Goal: Transaction & Acquisition: Purchase product/service

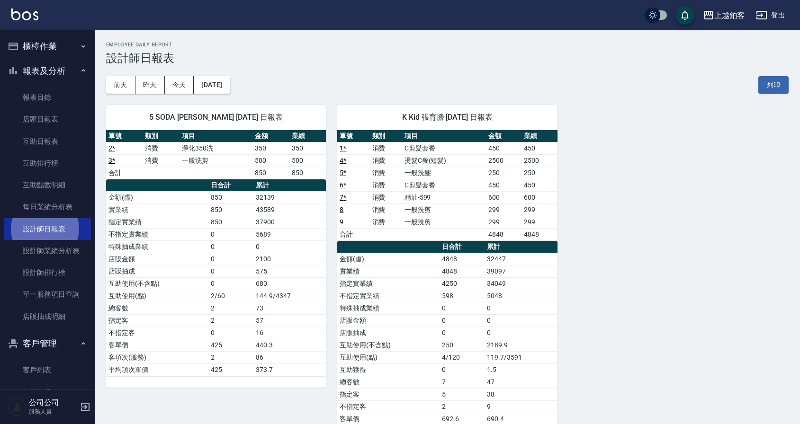
scroll to position [78, 0]
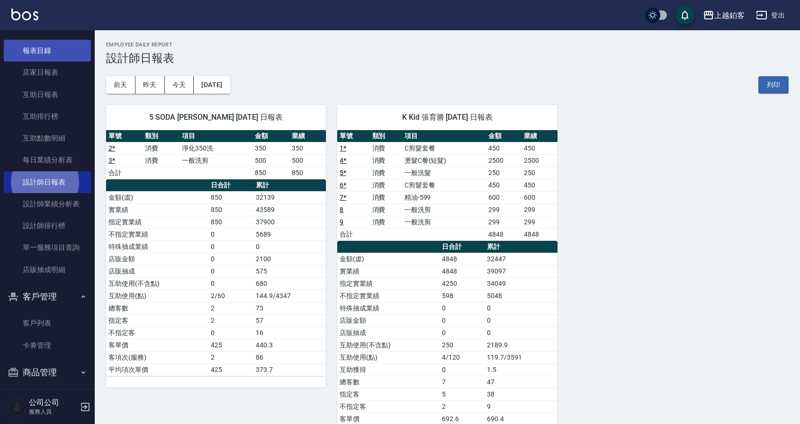
click at [51, 61] on link "報表目錄" at bounding box center [47, 51] width 87 height 22
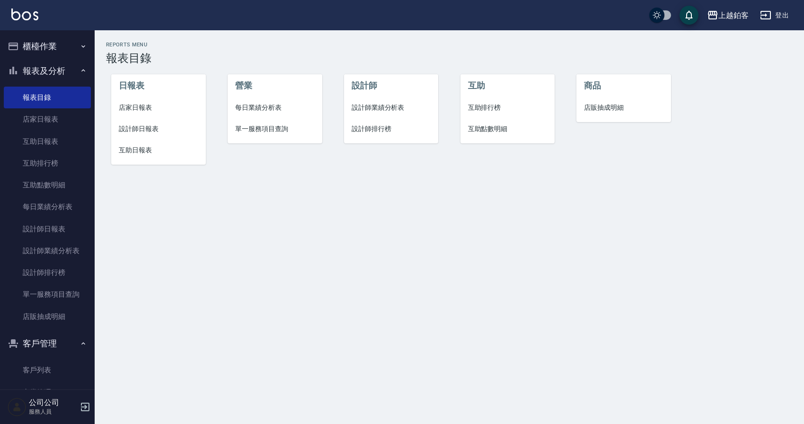
scroll to position [1, 0]
click at [45, 54] on button "櫃檯作業" at bounding box center [47, 45] width 87 height 25
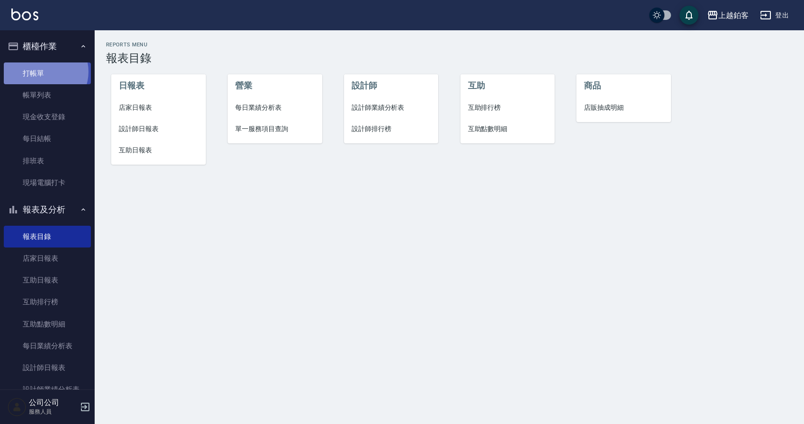
scroll to position [1, 0]
click at [43, 71] on link "打帳單" at bounding box center [47, 73] width 87 height 22
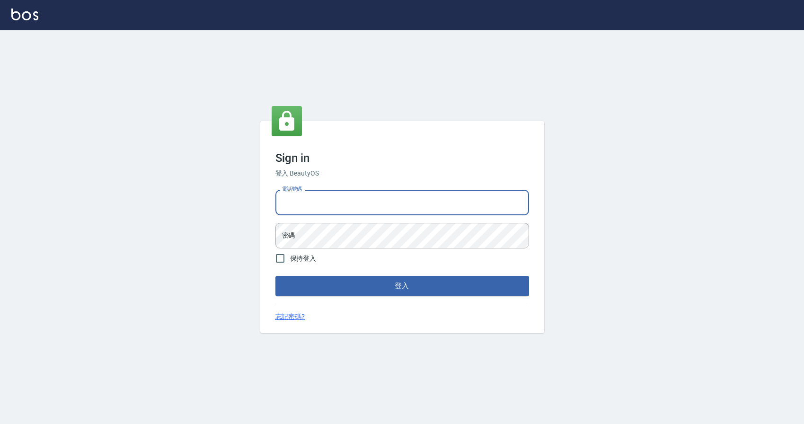
click at [356, 204] on input "電話號碼" at bounding box center [403, 203] width 254 height 26
type input "0424526080"
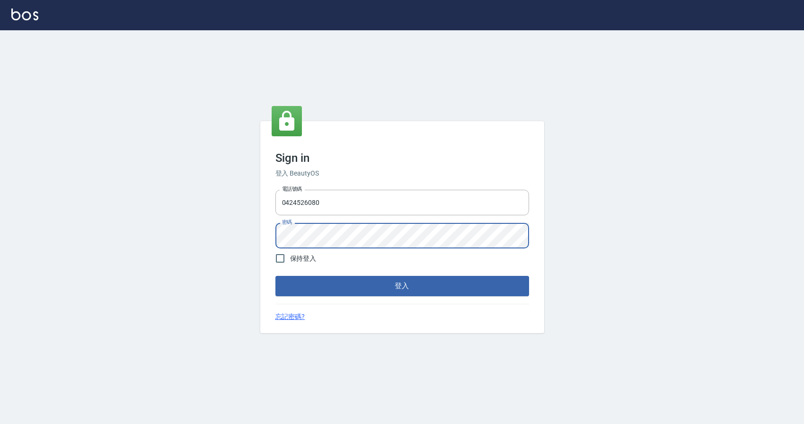
click at [276, 276] on button "登入" at bounding box center [403, 286] width 254 height 20
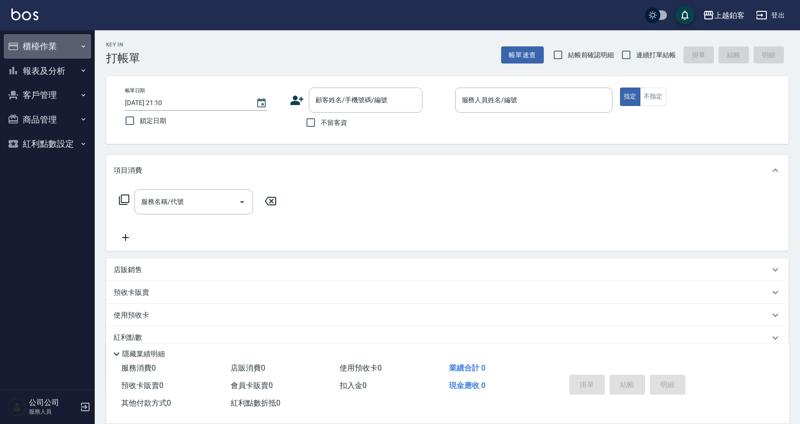
click at [43, 55] on button "櫃檯作業" at bounding box center [47, 46] width 87 height 25
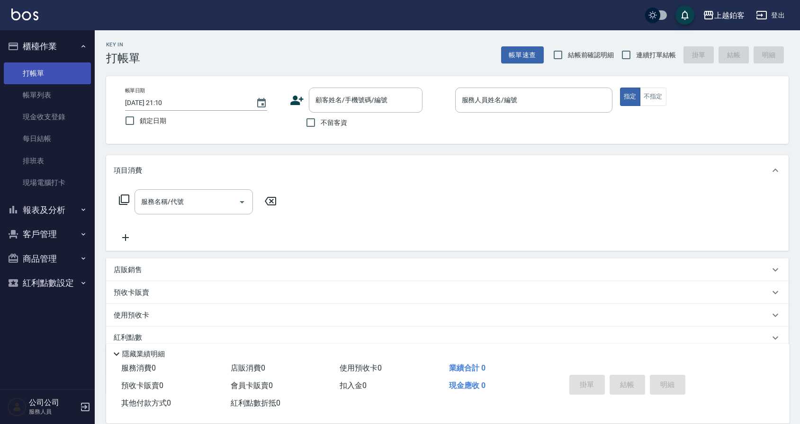
scroll to position [0, 0]
click at [32, 70] on link "打帳單" at bounding box center [47, 73] width 87 height 22
click at [310, 122] on input "不留客資" at bounding box center [311, 122] width 20 height 20
checkbox input "true"
click at [630, 51] on input "連續打單結帳" at bounding box center [626, 55] width 20 height 20
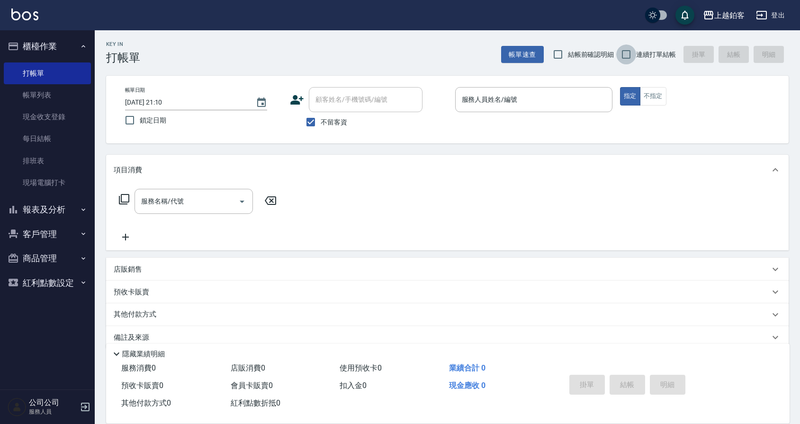
checkbox input "true"
click at [574, 95] on input "服務人員姓名/編號" at bounding box center [533, 99] width 149 height 17
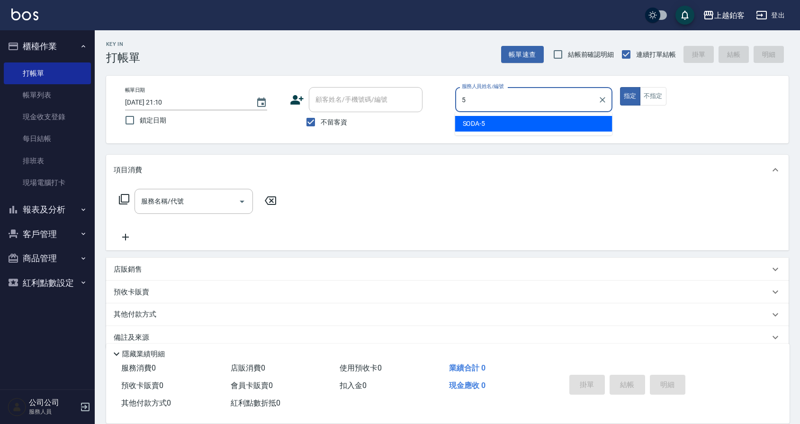
type input "5"
type button "true"
type input "SODA-5"
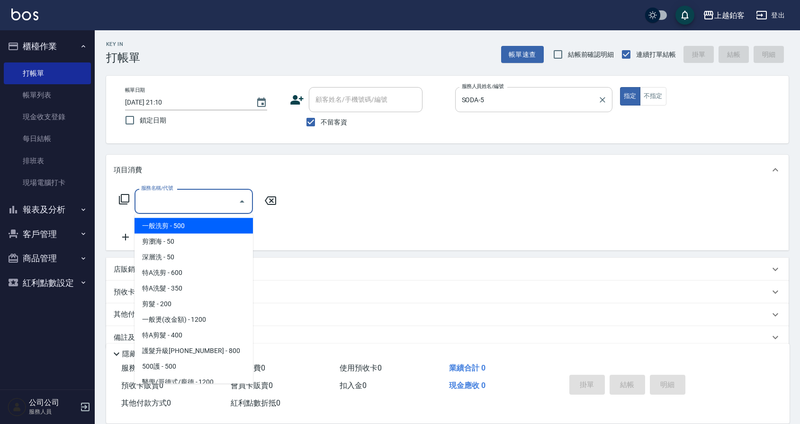
type input "一般洗剪(5)"
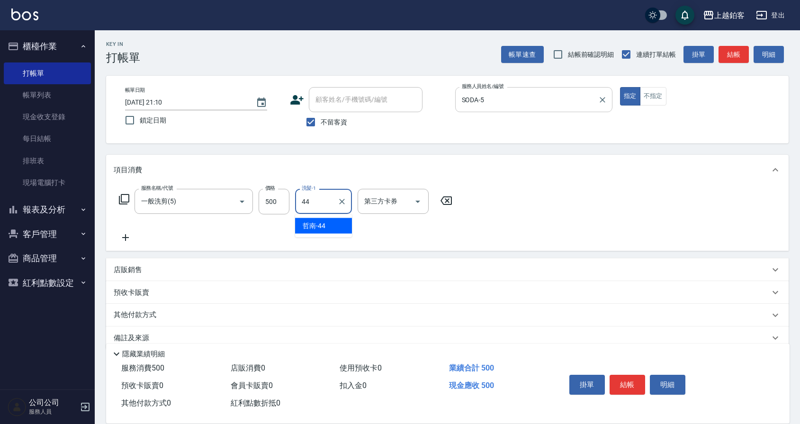
type input "哲南-44"
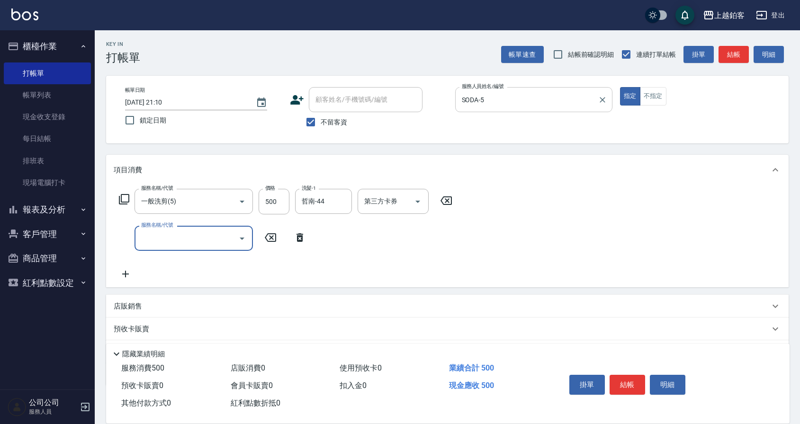
scroll to position [0, 0]
click at [634, 387] on button "結帳" at bounding box center [627, 385] width 36 height 20
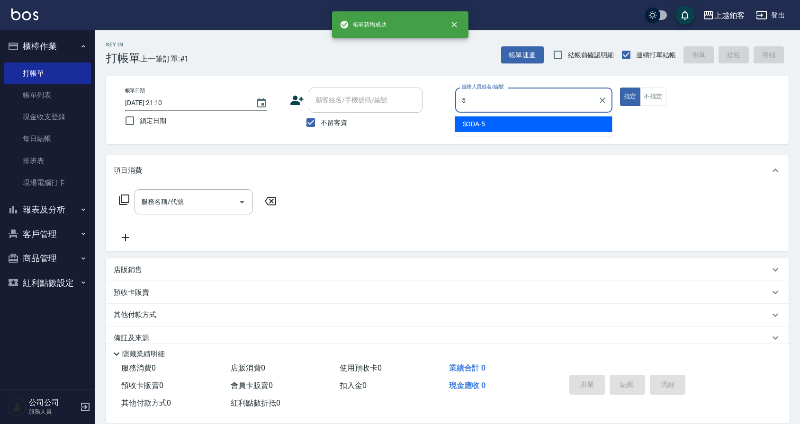
type input "SODA-5"
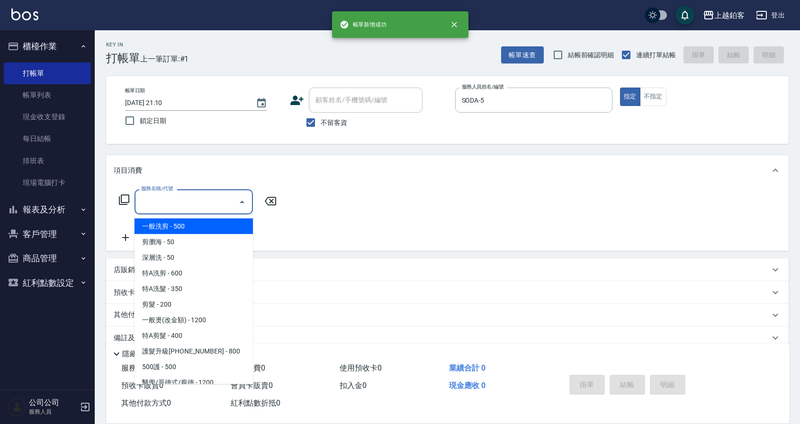
type input "一般洗剪(5)"
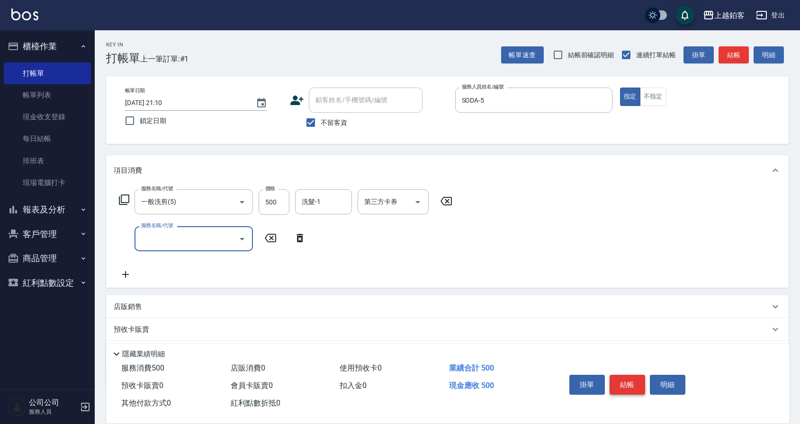
click at [623, 380] on button "結帳" at bounding box center [627, 385] width 36 height 20
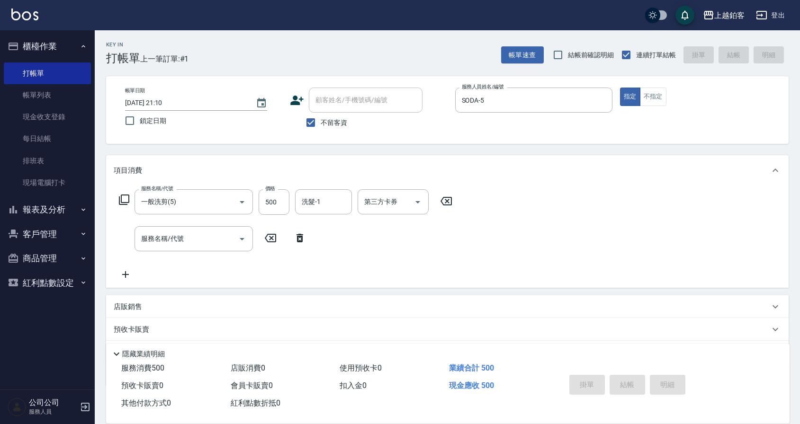
type input "2025/09/12 21:11"
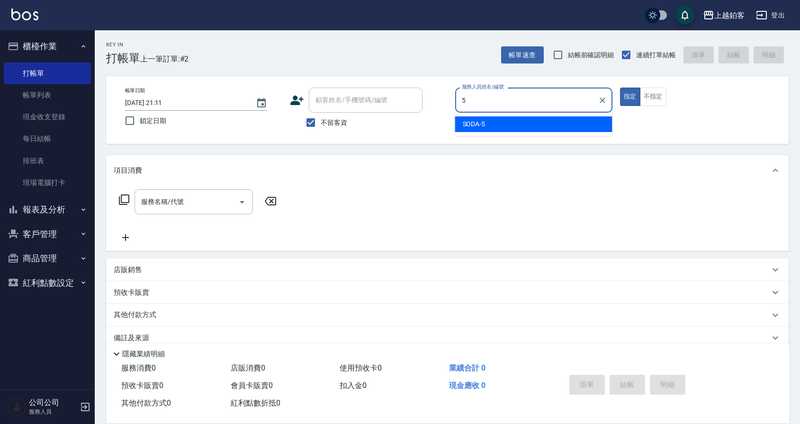
type input "SODA-5"
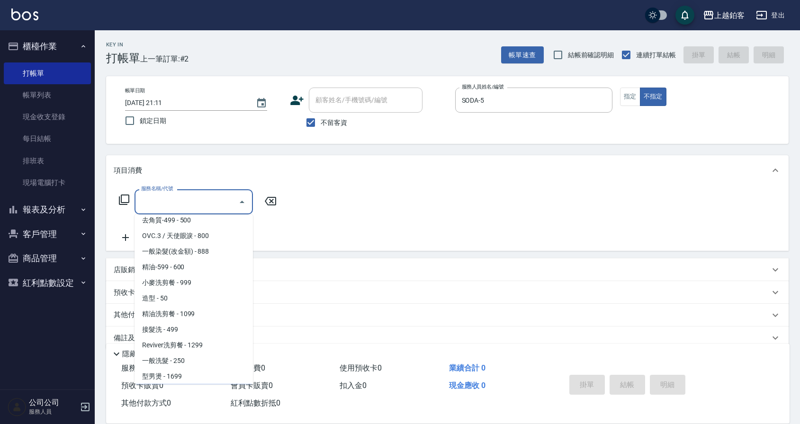
scroll to position [209, 0]
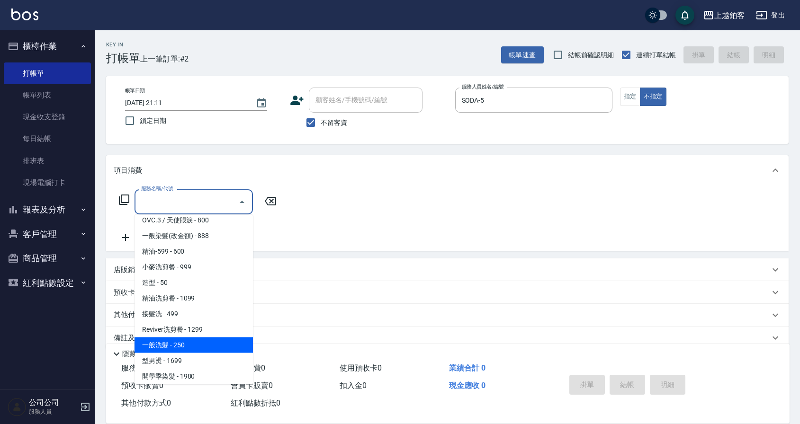
type input "一般洗髮(1300)"
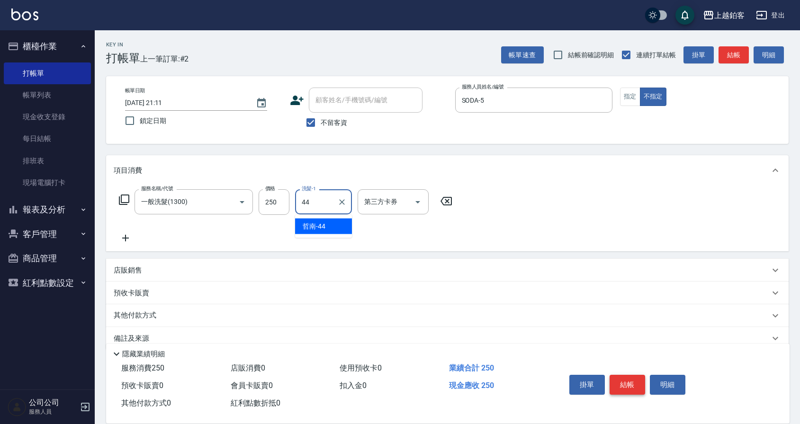
type input "哲南-44"
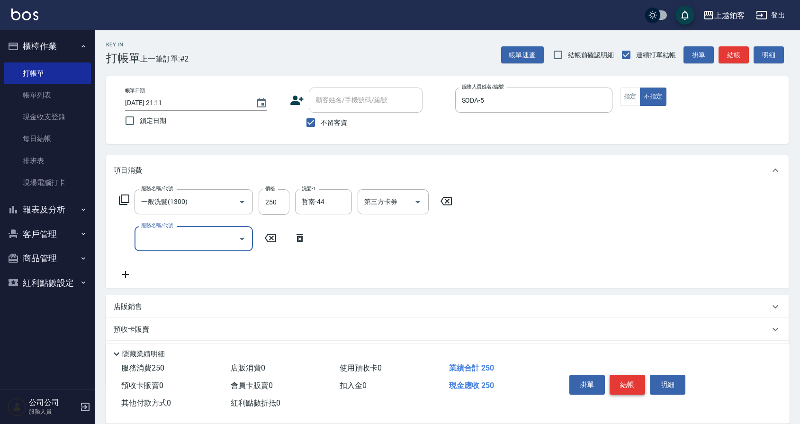
click at [635, 386] on button "結帳" at bounding box center [627, 385] width 36 height 20
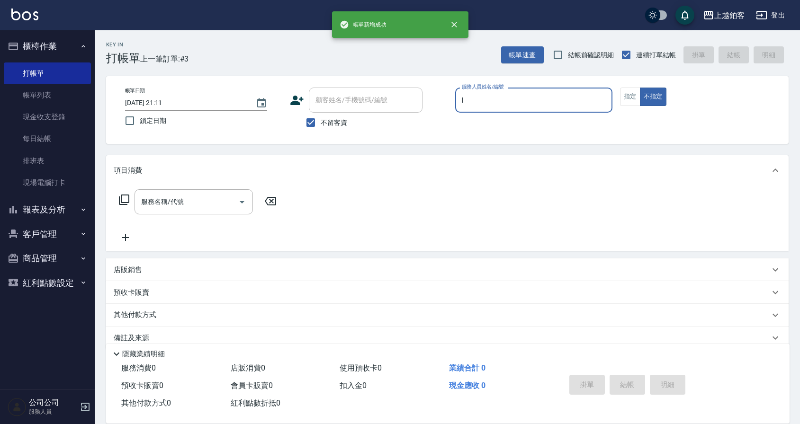
type input "linda-L"
type button "false"
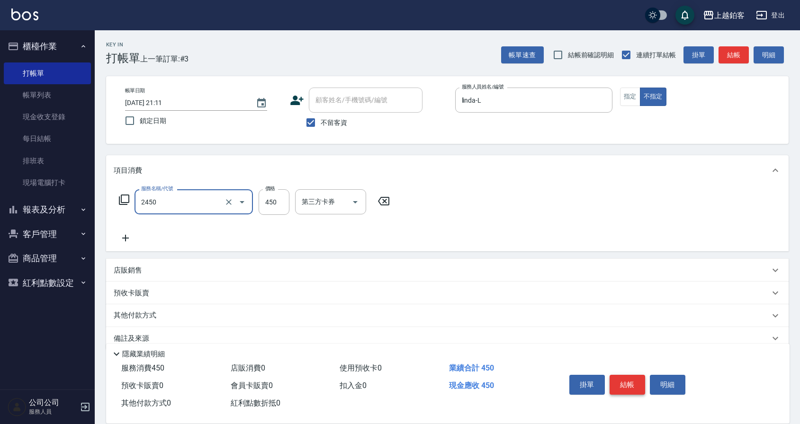
type input "C剪髮套餐(2450)"
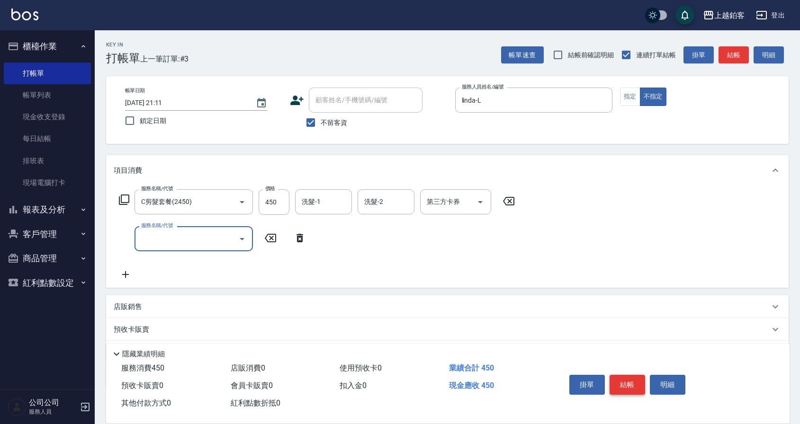
click at [631, 388] on button "結帳" at bounding box center [627, 385] width 36 height 20
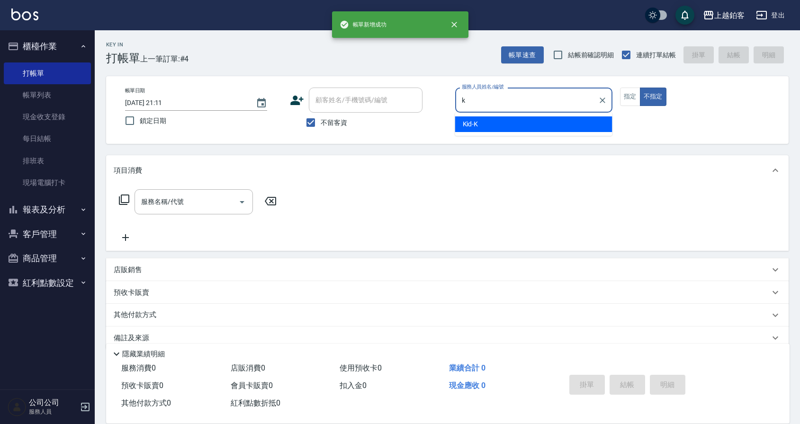
type input "Kid-K"
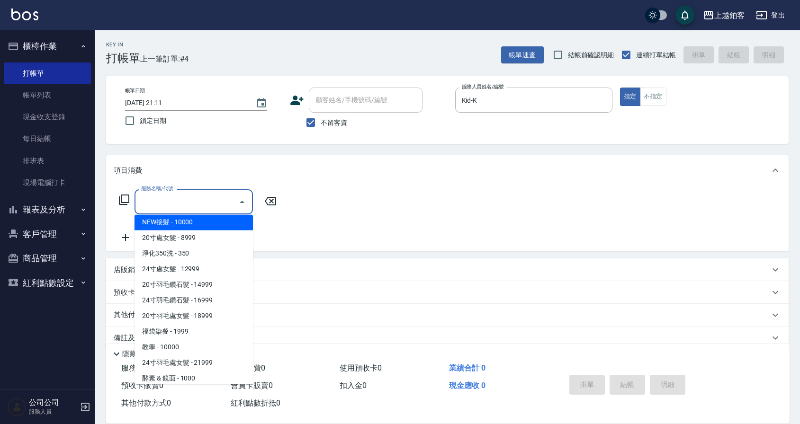
scroll to position [1019, 0]
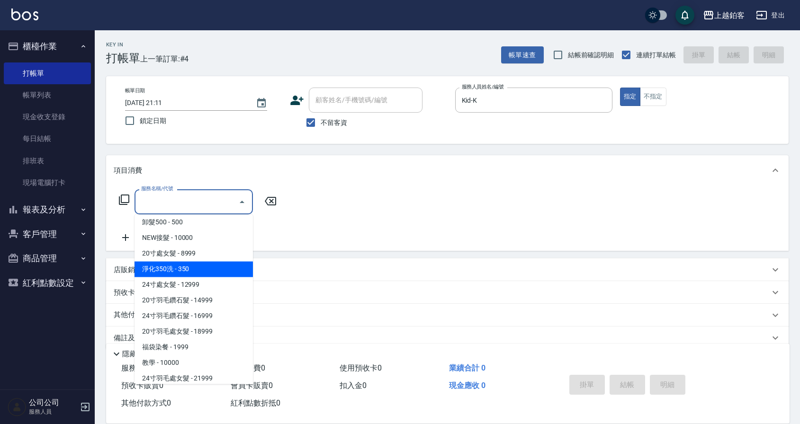
type input "淨化350洗(10020)"
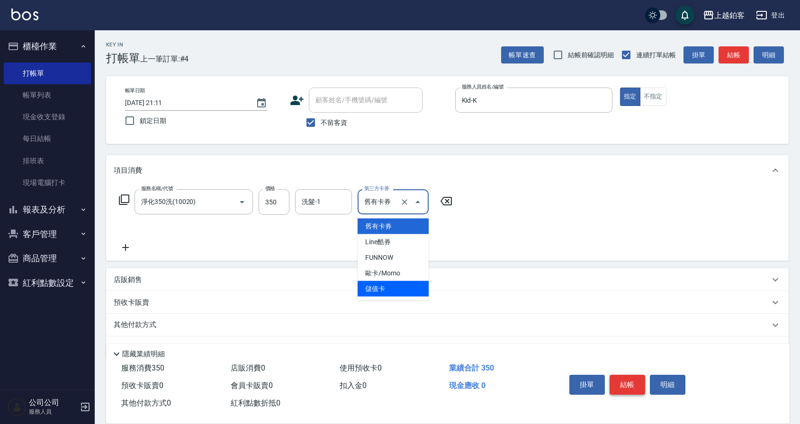
type input "儲值卡"
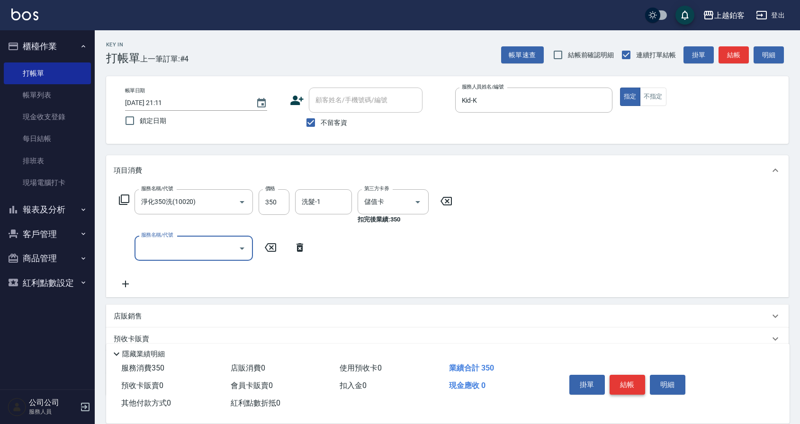
click at [631, 383] on button "結帳" at bounding box center [627, 385] width 36 height 20
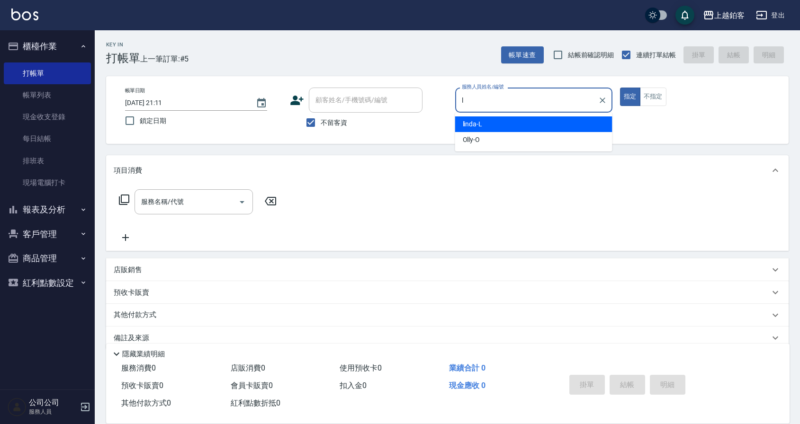
type input "linda-L"
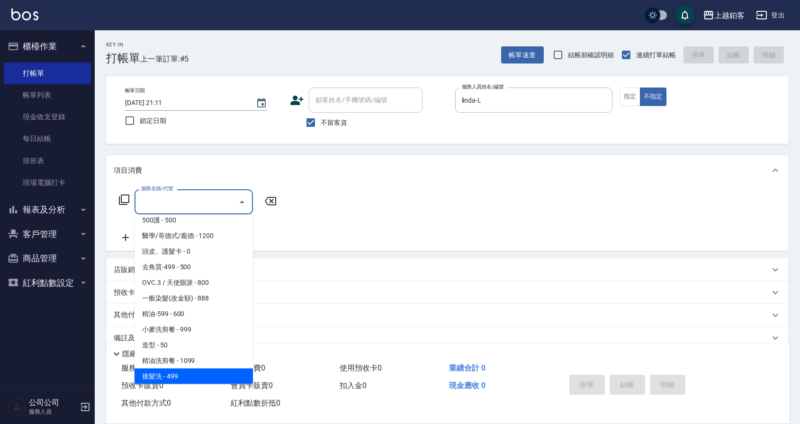
scroll to position [162, 0]
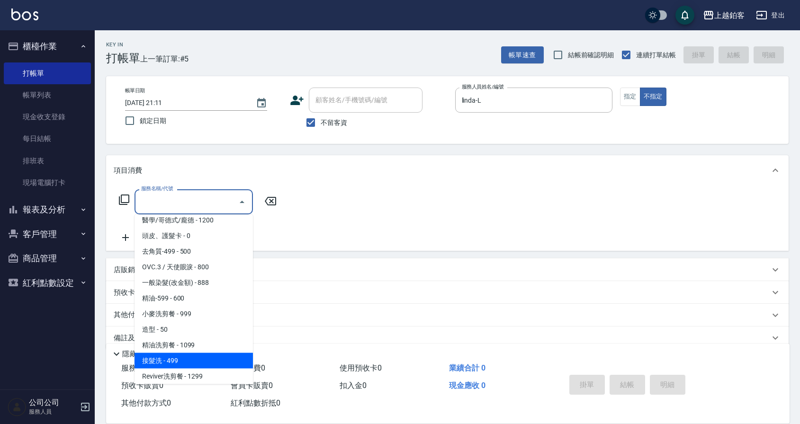
type input "接髮洗(1110)"
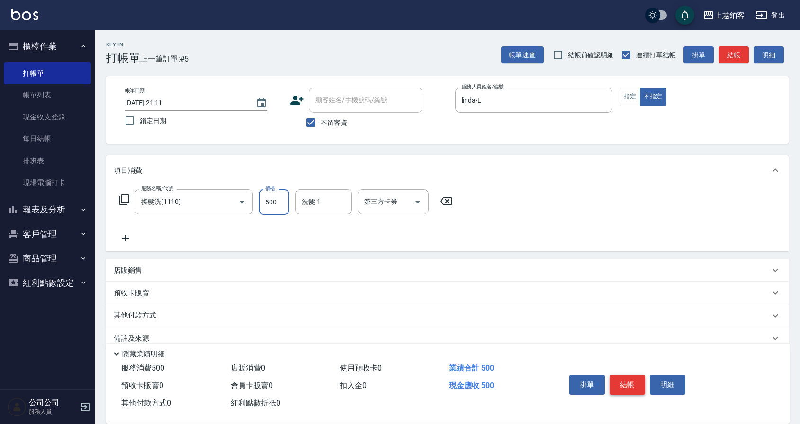
type input "500"
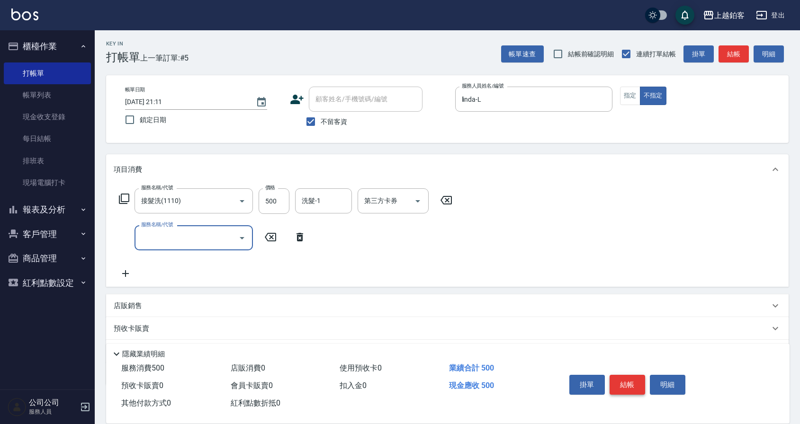
scroll to position [3, 0]
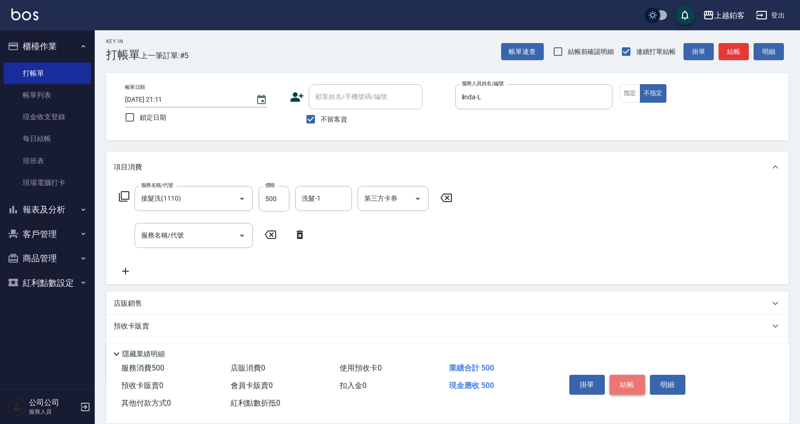
click at [616, 384] on button "結帳" at bounding box center [627, 385] width 36 height 20
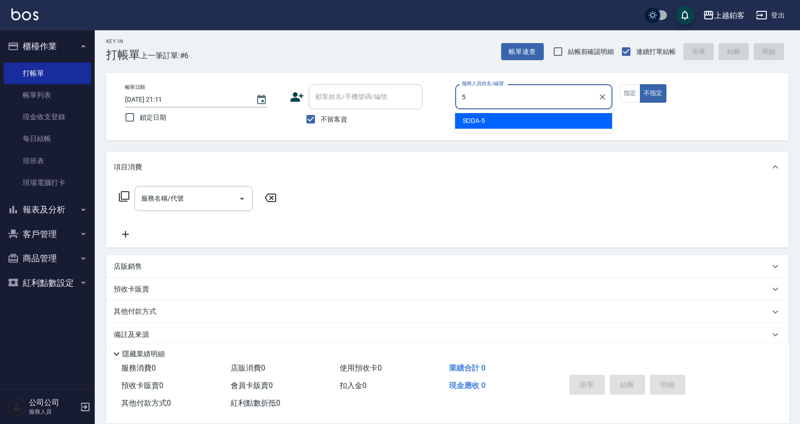
type input "SODA-5"
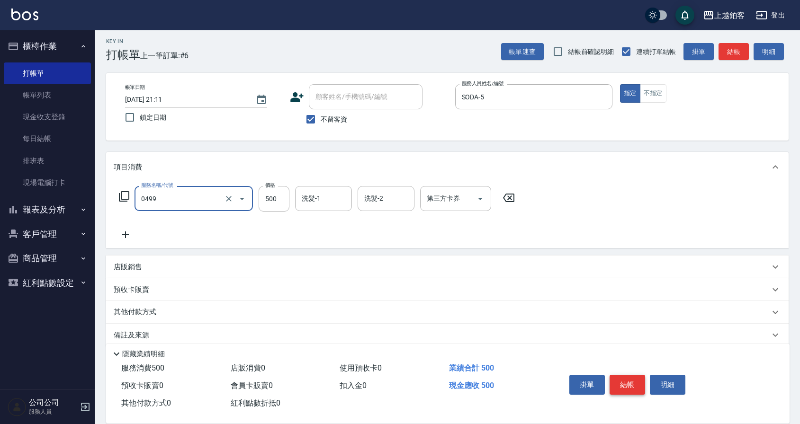
type input "去角質-499(0499)"
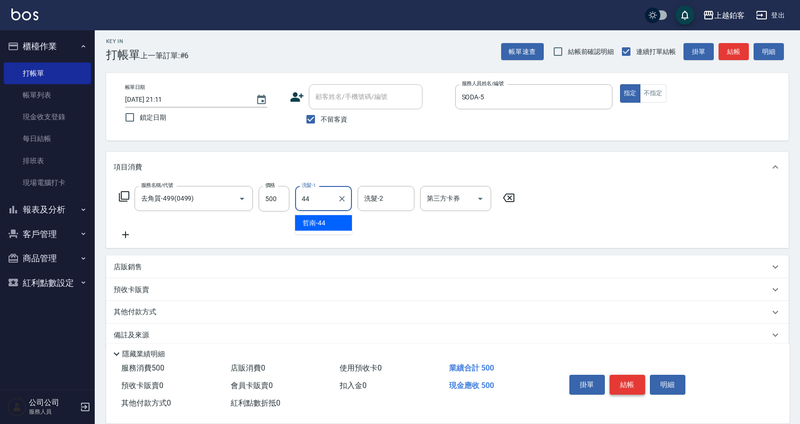
type input "哲南-44"
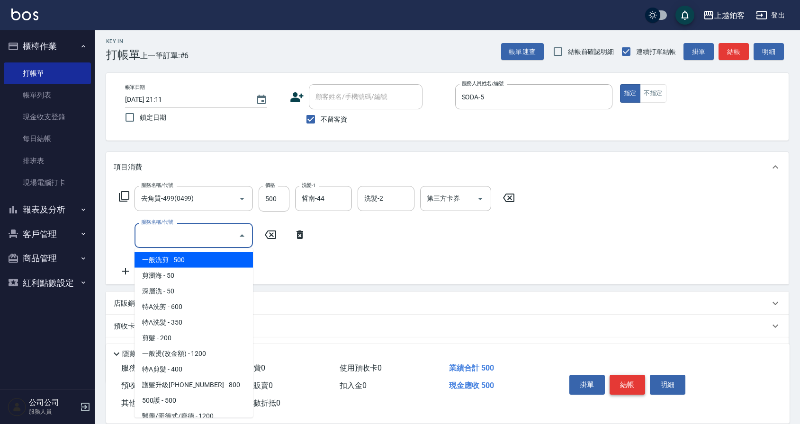
type input "一般洗剪(5)"
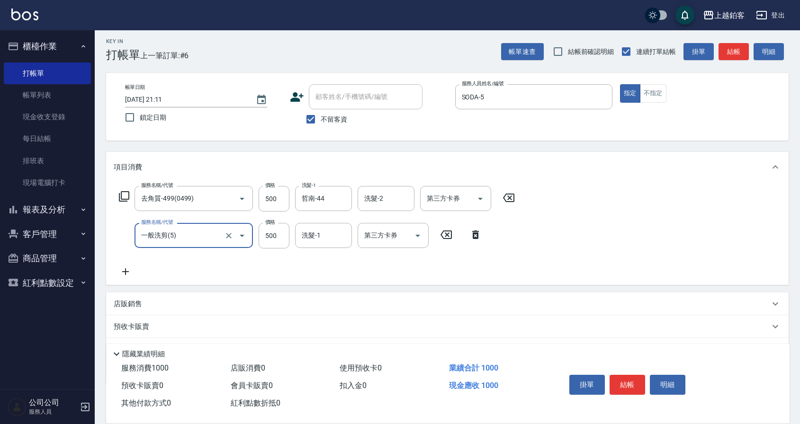
click at [210, 234] on input "一般洗剪(5)" at bounding box center [180, 235] width 83 height 17
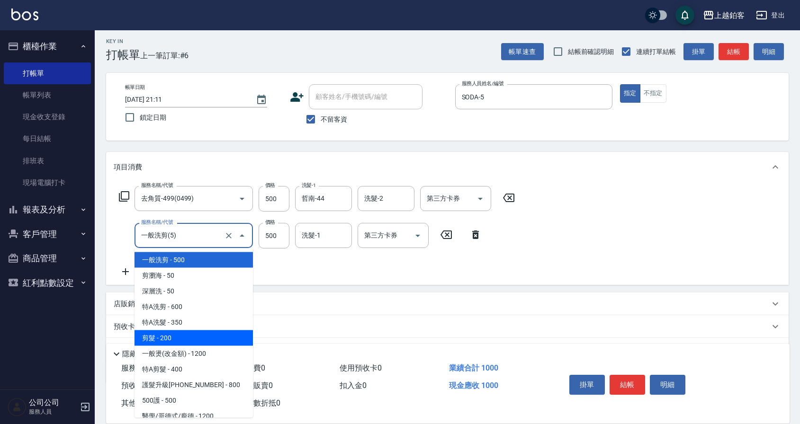
type input "200"
type input "剪髮(200)"
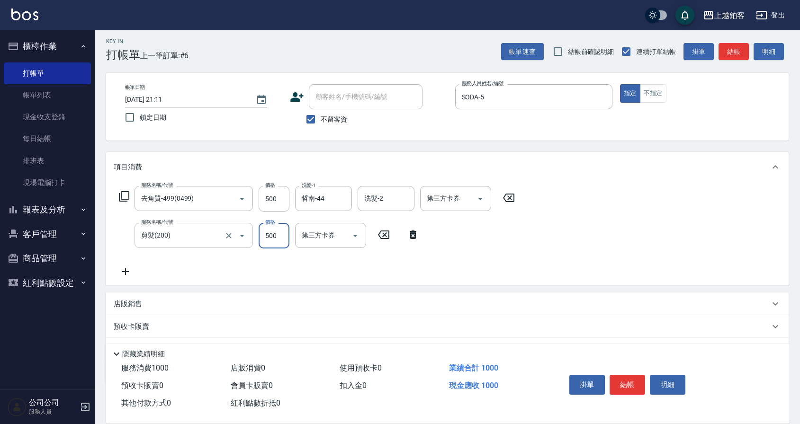
type input "500"
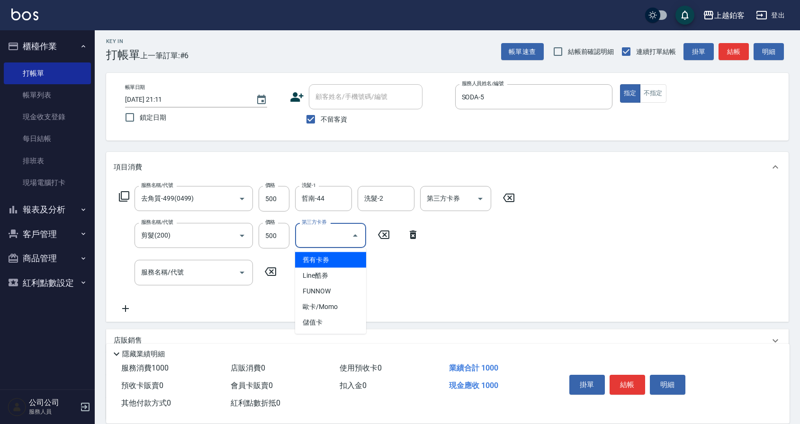
click at [347, 233] on input "第三方卡券" at bounding box center [323, 235] width 48 height 17
click at [308, 323] on span "儲值卡" at bounding box center [330, 323] width 71 height 16
type input "儲值卡"
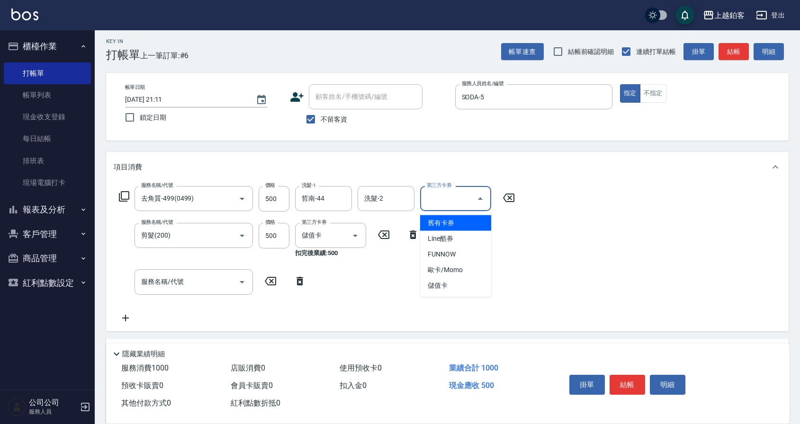
click at [470, 198] on input "第三方卡券" at bounding box center [448, 198] width 48 height 17
drag, startPoint x: 442, startPoint y: 283, endPoint x: 477, endPoint y: 304, distance: 41.3
click at [442, 283] on span "儲值卡" at bounding box center [455, 286] width 71 height 16
type input "儲值卡"
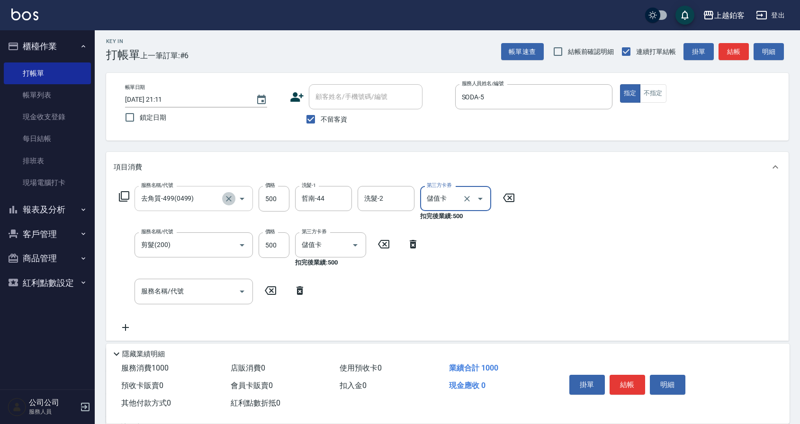
click at [228, 195] on icon "Clear" at bounding box center [228, 198] width 9 height 9
type input "去角質-499(0499)"
click at [232, 201] on icon "Clear" at bounding box center [228, 198] width 9 height 9
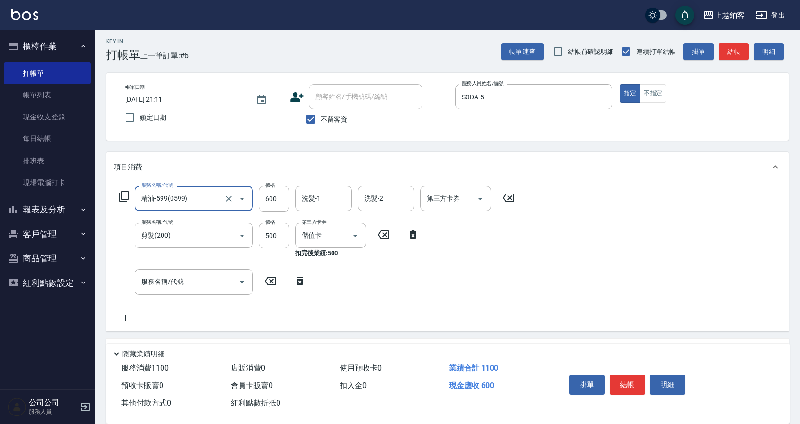
type input "精油-599(0599)"
click at [331, 203] on input "洗髮-1" at bounding box center [323, 198] width 48 height 17
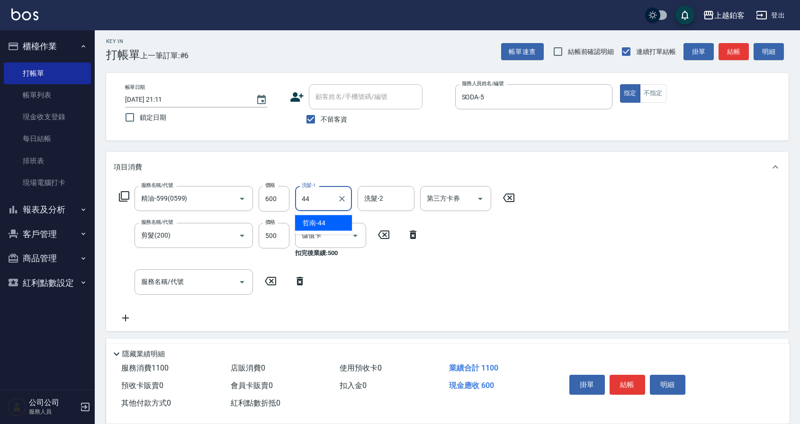
type input "哲南-44"
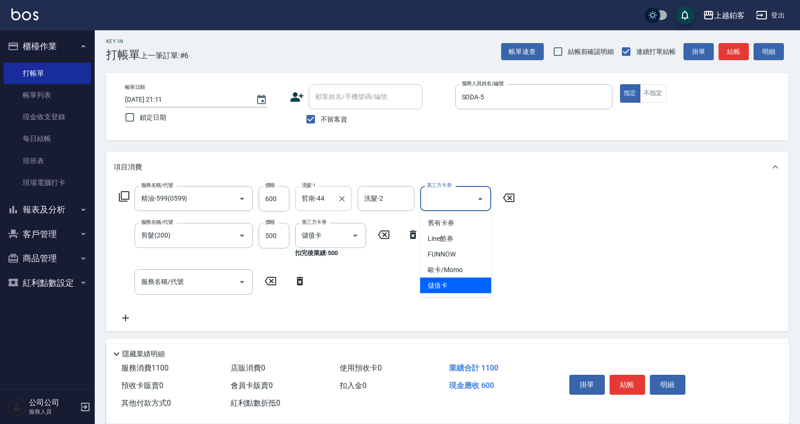
type input "儲值卡"
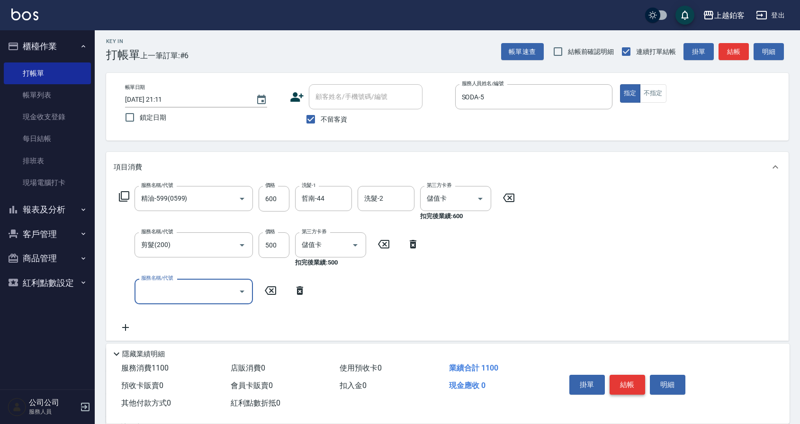
click at [620, 380] on button "結帳" at bounding box center [627, 385] width 36 height 20
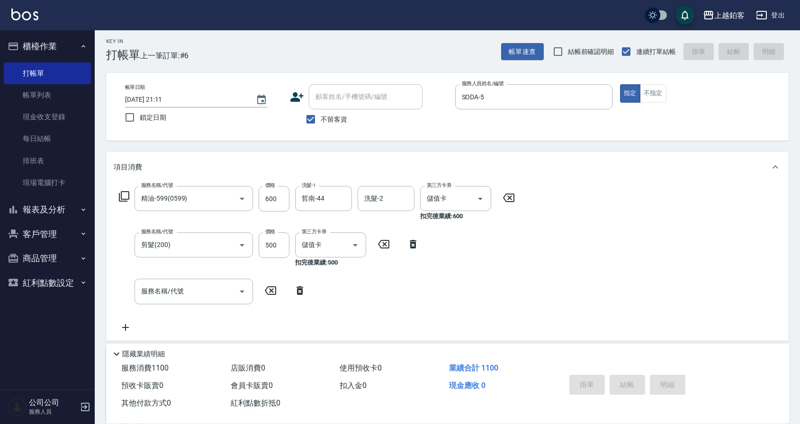
type input "2025/09/12 21:12"
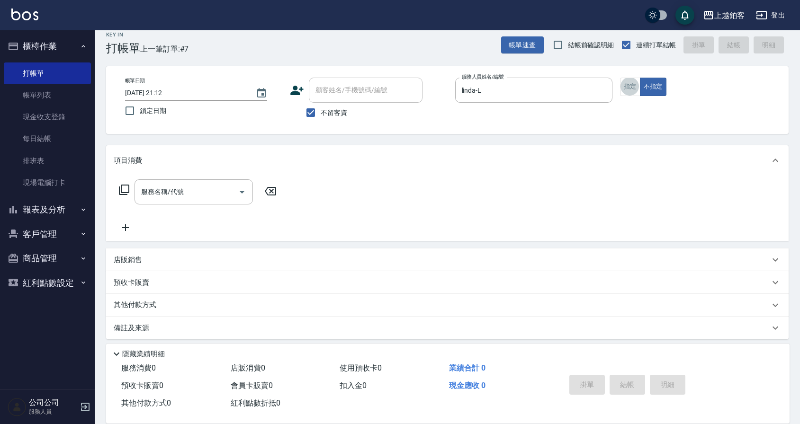
scroll to position [11, 0]
click at [504, 88] on input "linda-L" at bounding box center [526, 89] width 134 height 17
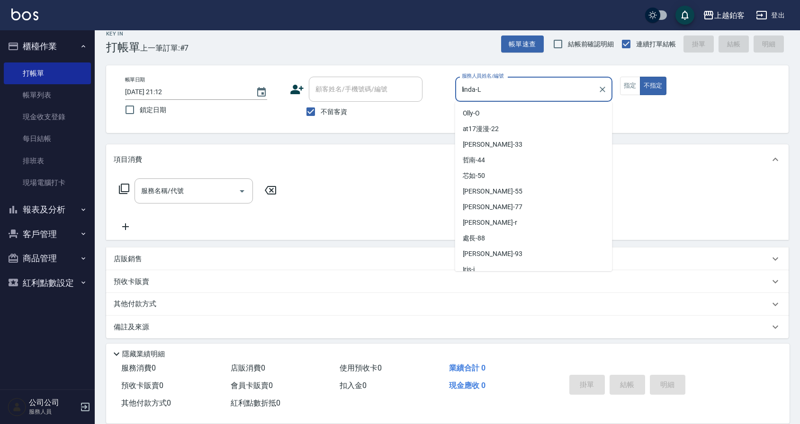
scroll to position [37, 0]
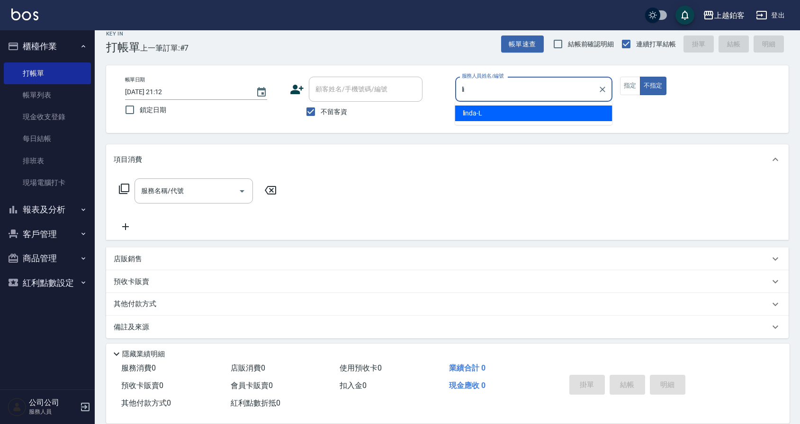
type input "l"
type input "SODA-5"
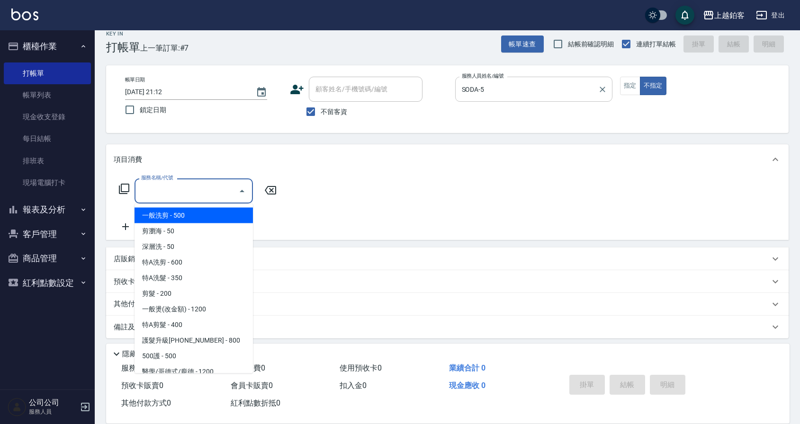
type input "一般洗剪(5)"
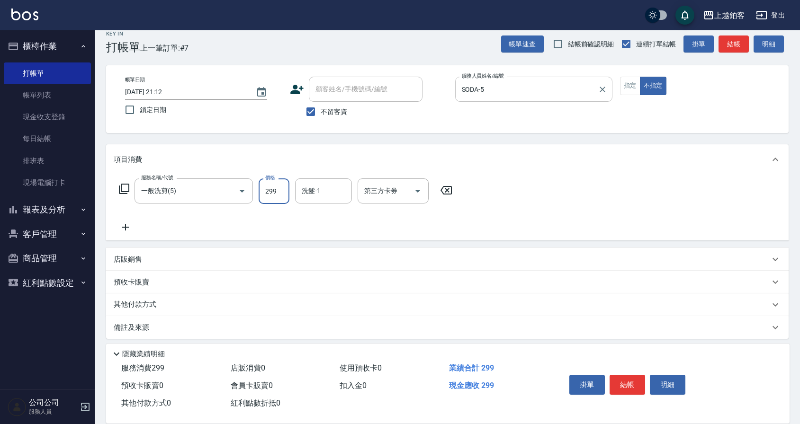
type input "299"
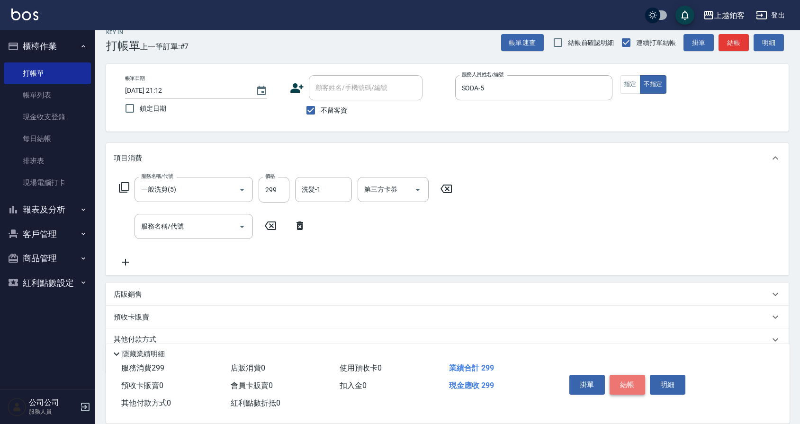
click at [625, 391] on button "結帳" at bounding box center [627, 385] width 36 height 20
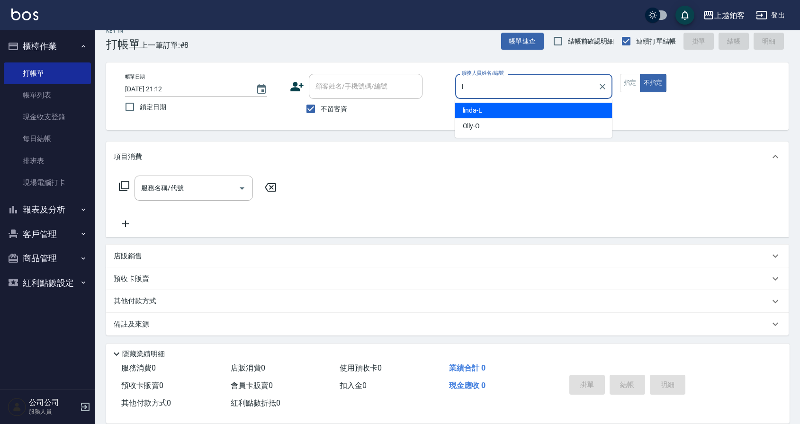
type input "linda-L"
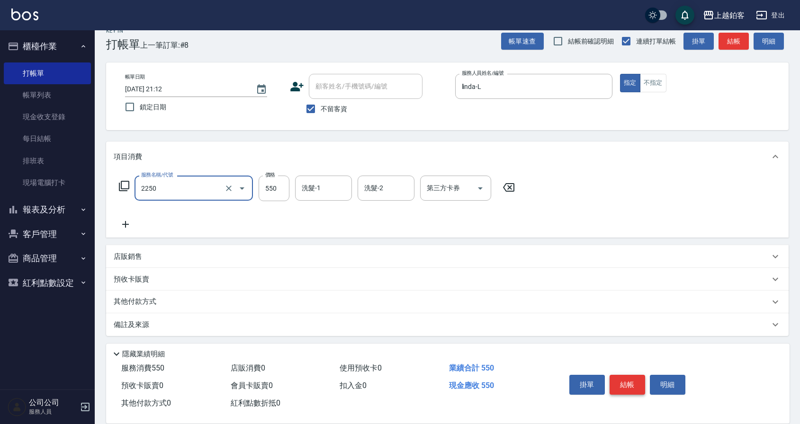
type input "B剪髮套餐(2250)"
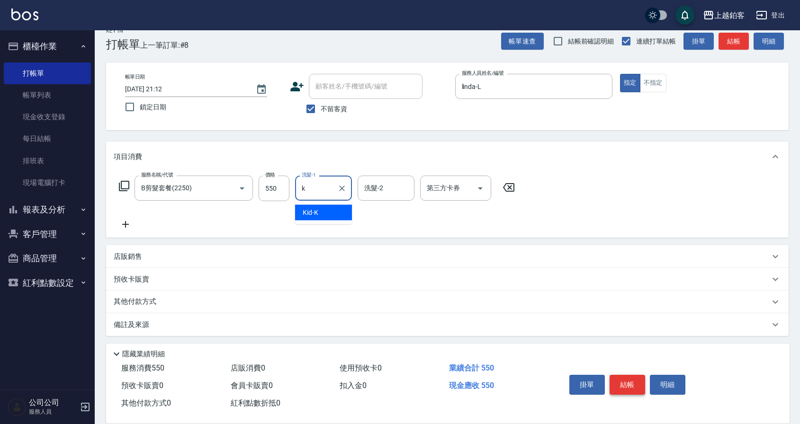
type input "Kid-K"
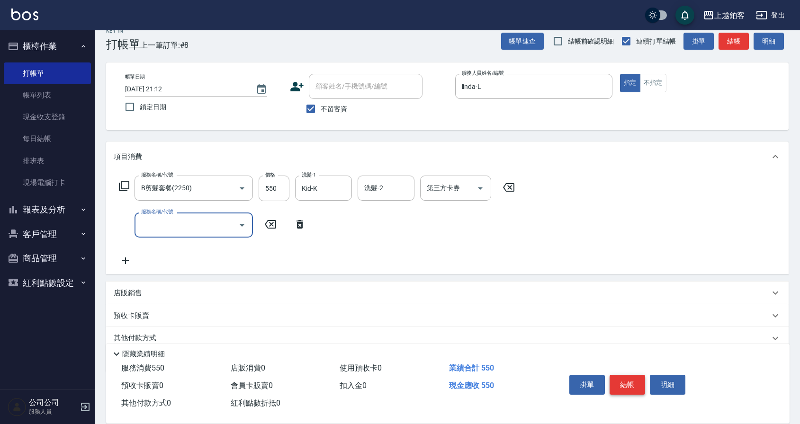
click at [617, 380] on button "結帳" at bounding box center [627, 385] width 36 height 20
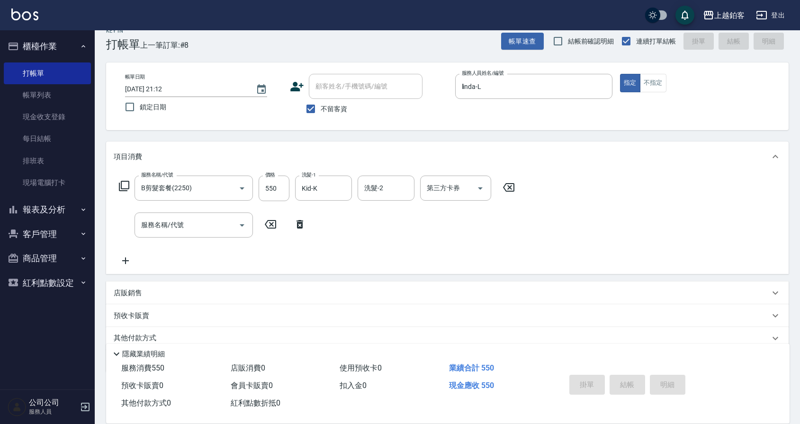
type input "2025/09/12 21:13"
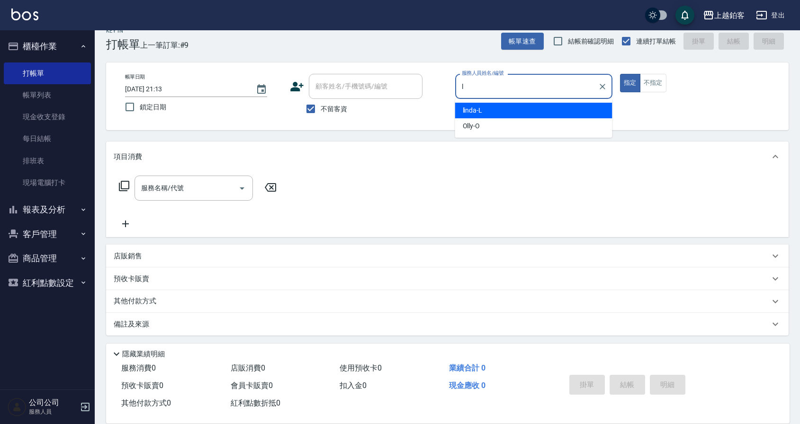
type input "linda-L"
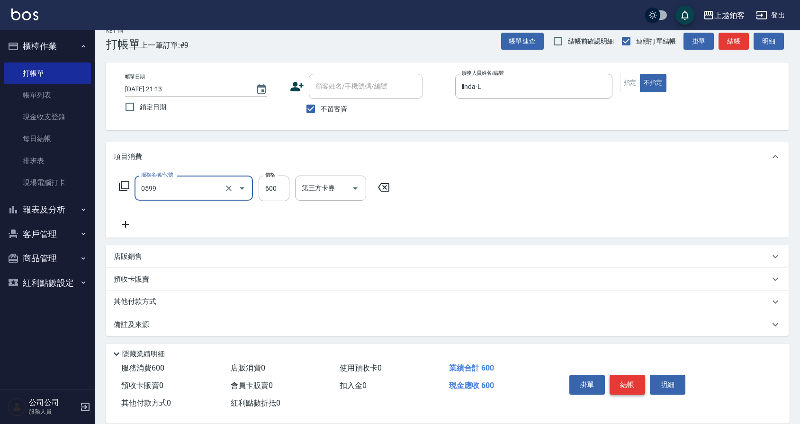
type input "精油-599(0599)"
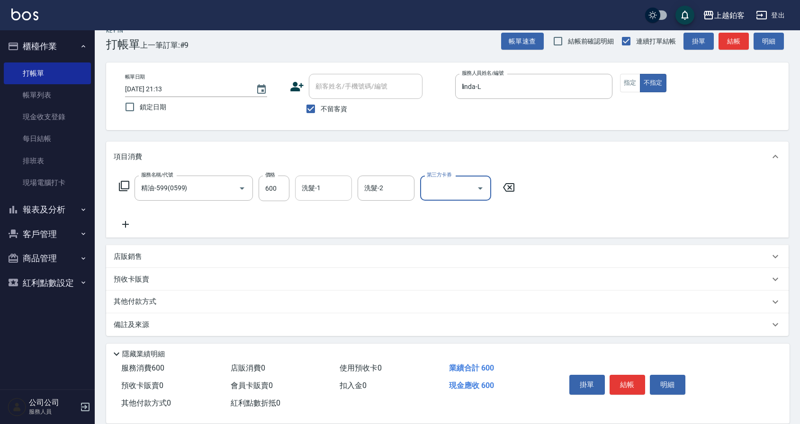
click at [326, 184] on input "洗髮-1" at bounding box center [323, 188] width 48 height 17
type input "SODA-5"
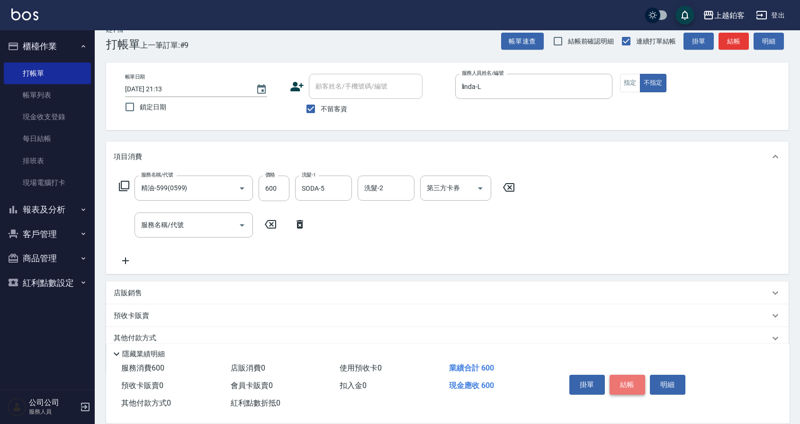
click at [626, 379] on button "結帳" at bounding box center [627, 385] width 36 height 20
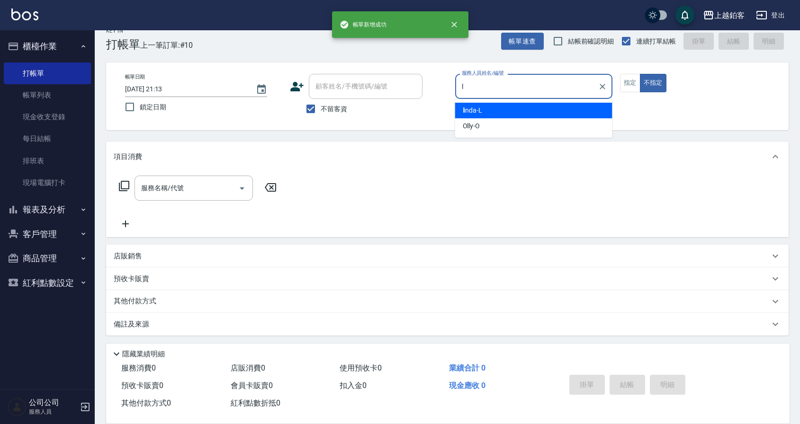
type input "linda-L"
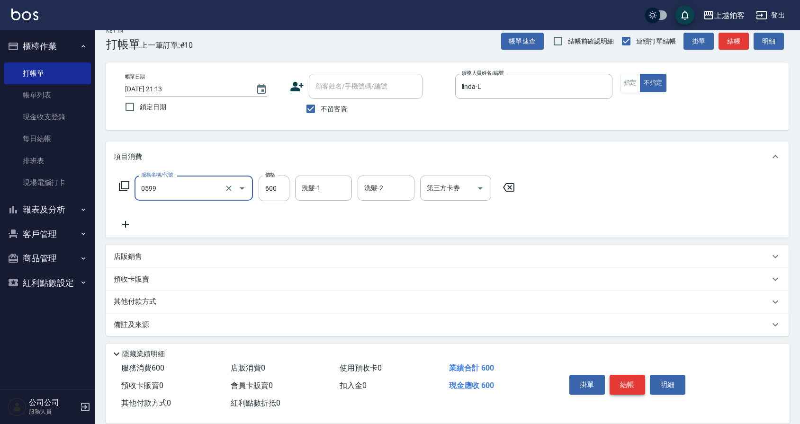
type input "精油-599(0599)"
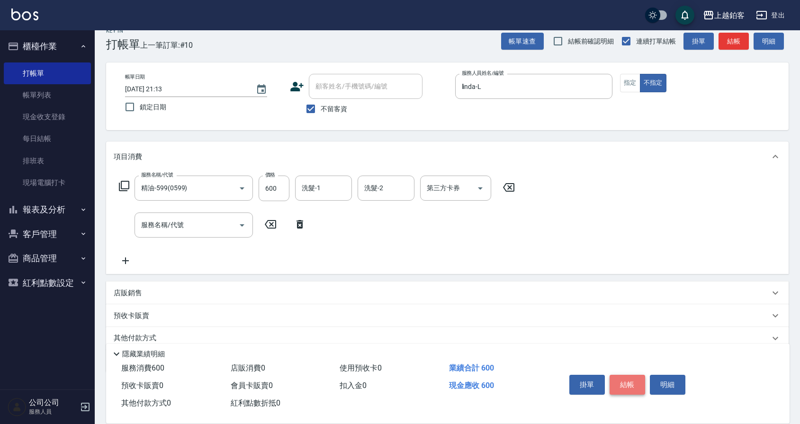
click at [626, 383] on button "結帳" at bounding box center [627, 385] width 36 height 20
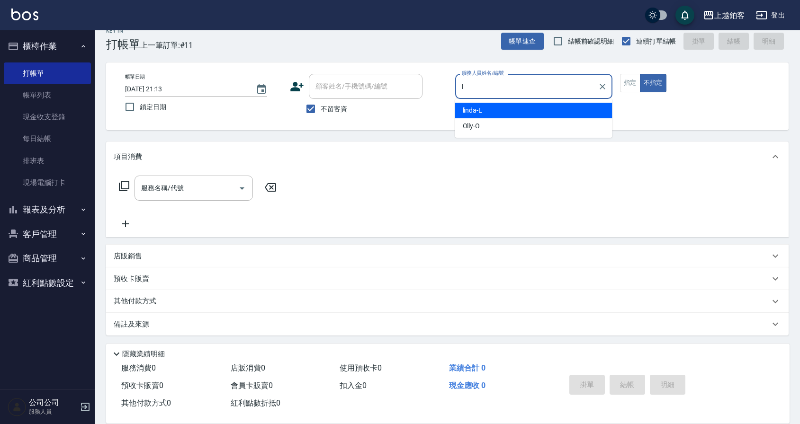
type input "linda-L"
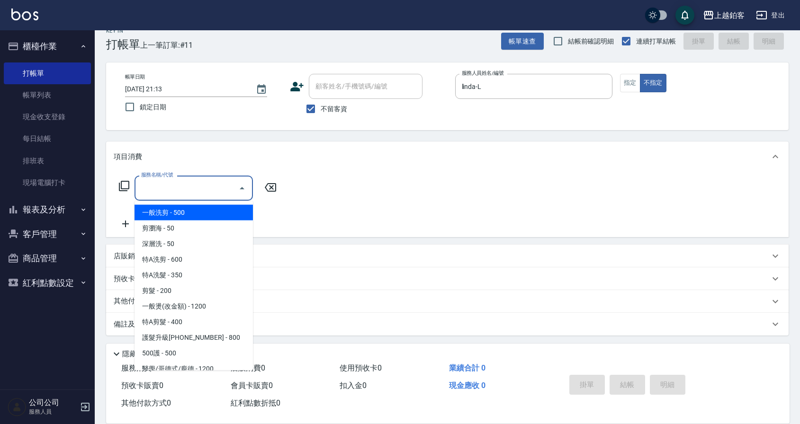
type input "一般洗剪(5)"
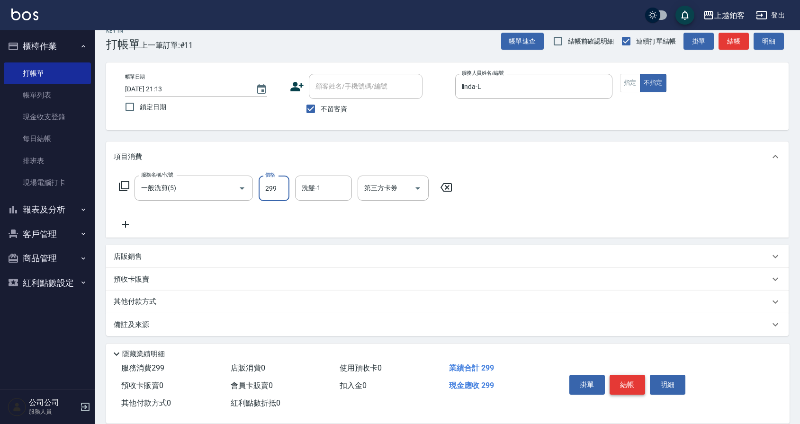
type input "299"
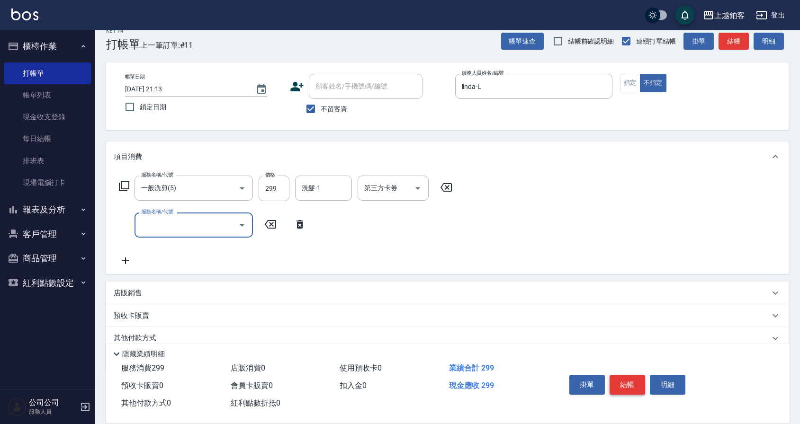
scroll to position [0, 0]
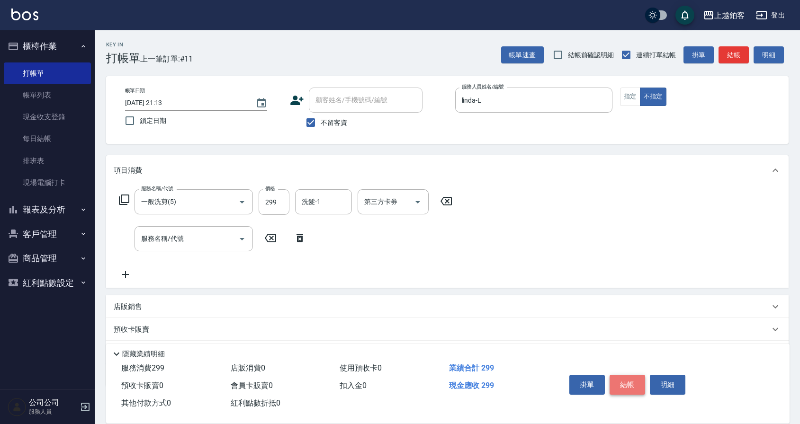
click at [631, 380] on button "結帳" at bounding box center [627, 385] width 36 height 20
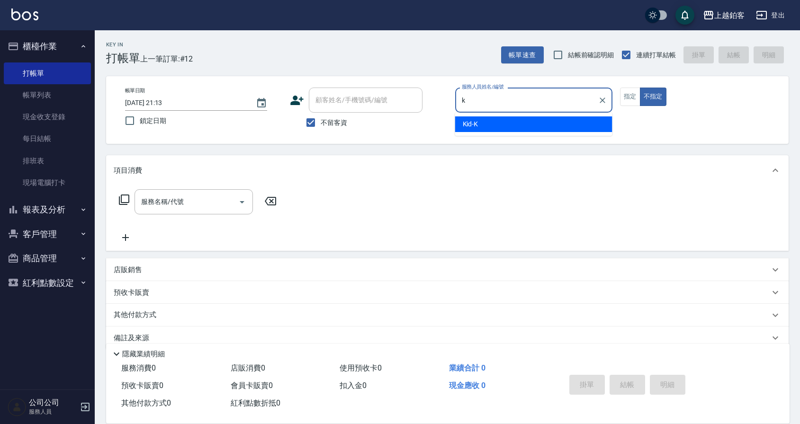
type input "Kid-K"
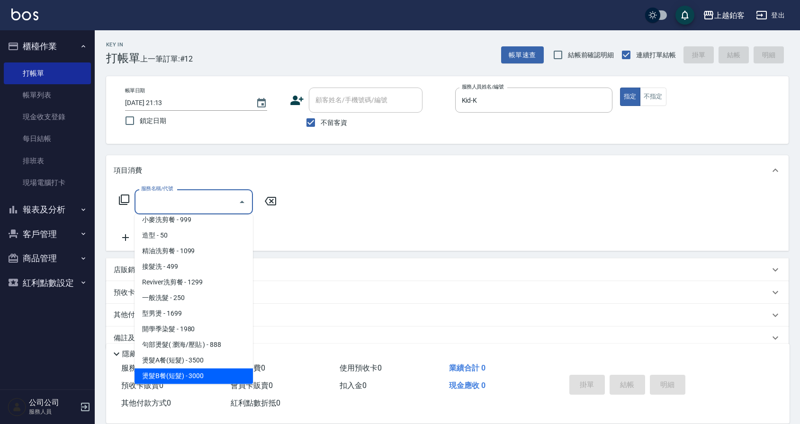
scroll to position [272, 0]
type input "燙髮C餐(短髮)(2203)"
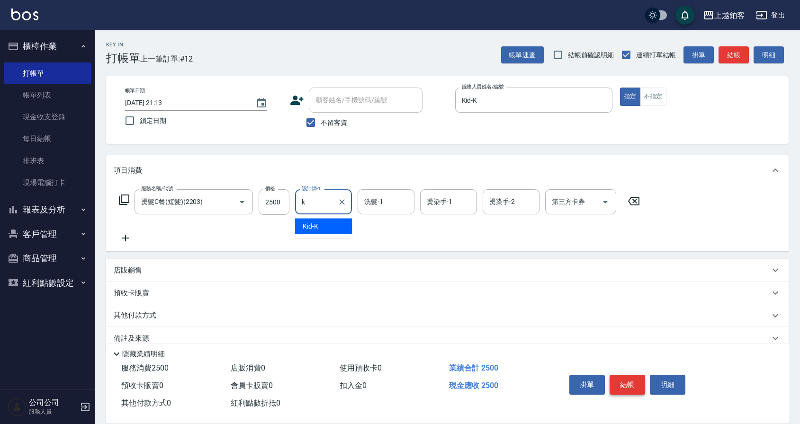
type input "Kid-K"
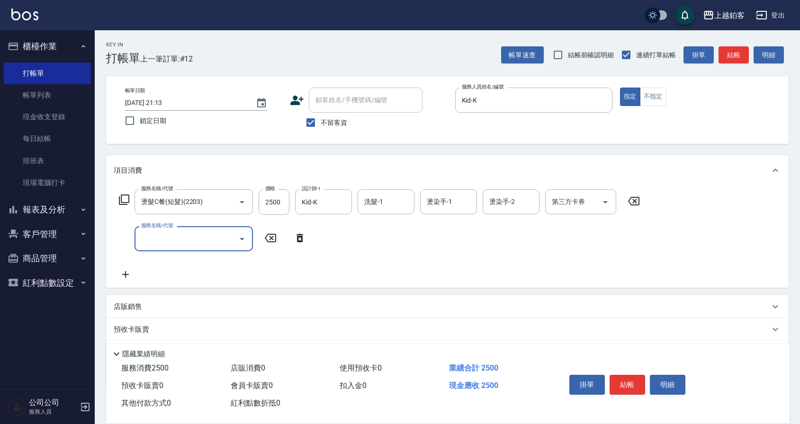
click at [177, 304] on div "店販銷售" at bounding box center [442, 307] width 656 height 10
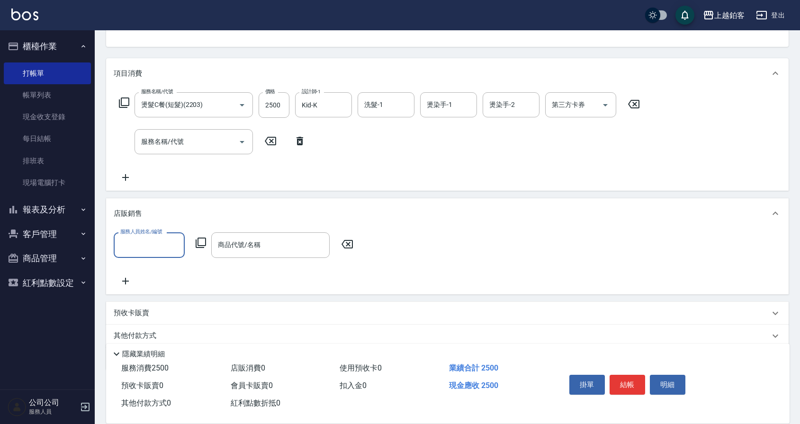
scroll to position [98, 0]
type input "Kid-K"
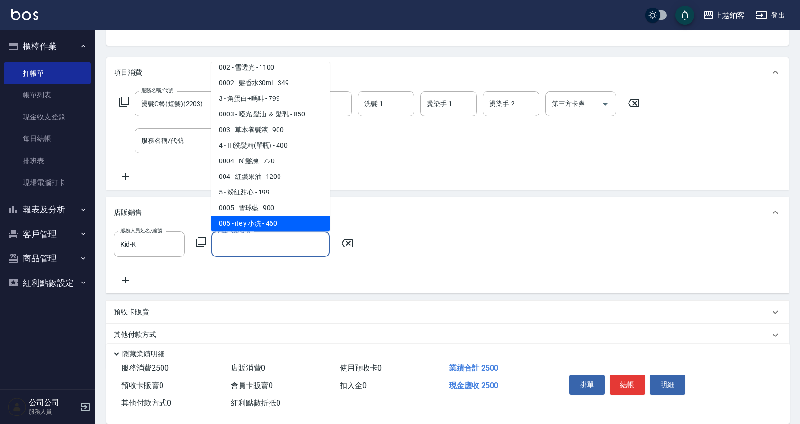
scroll to position [84, 0]
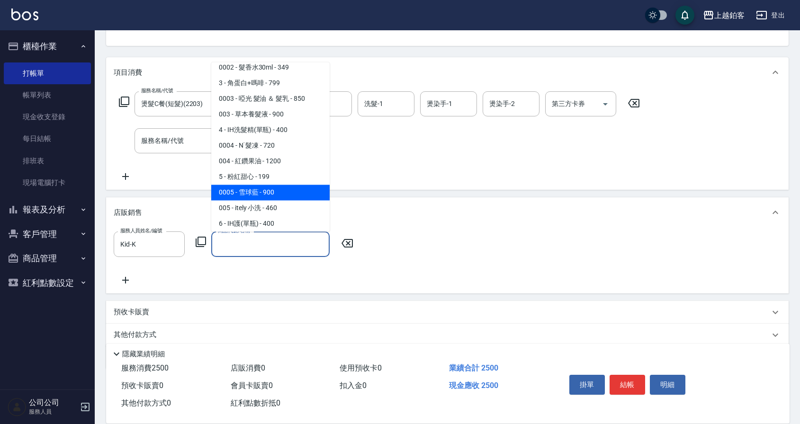
type input "雪球藍"
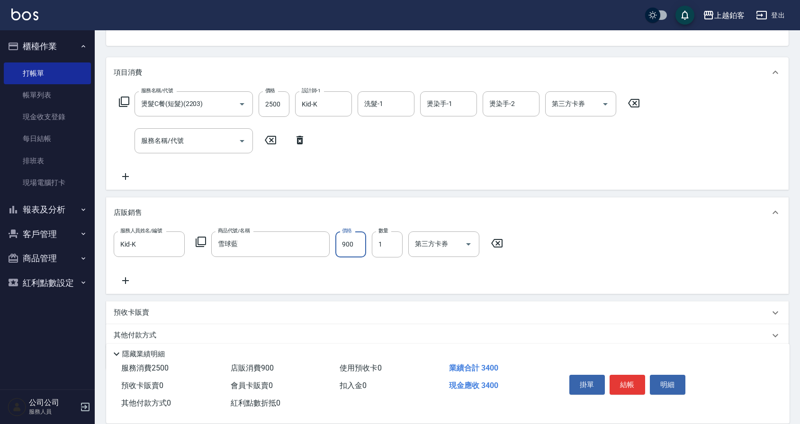
click at [354, 245] on input "900" at bounding box center [350, 245] width 31 height 26
type input "720"
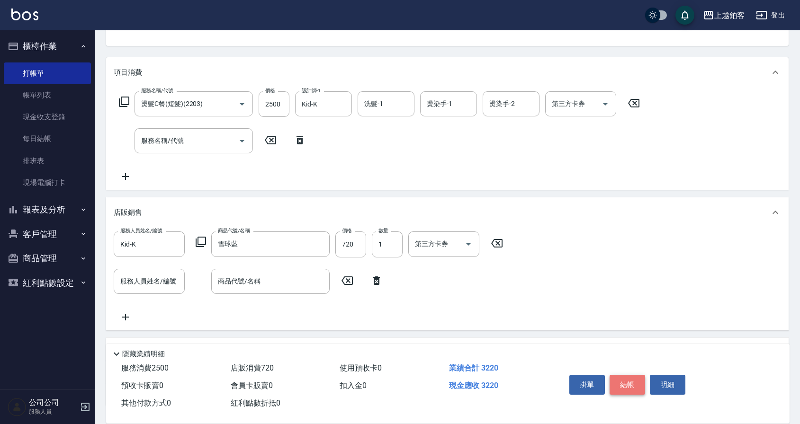
click at [630, 381] on button "結帳" at bounding box center [627, 385] width 36 height 20
type input "2025/09/12 21:14"
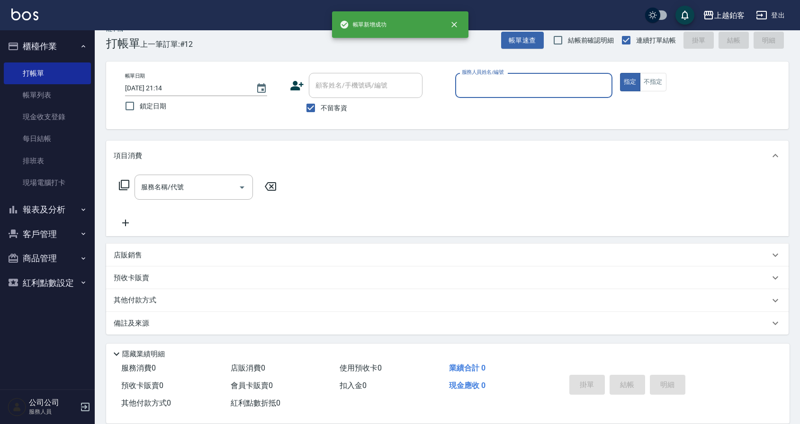
scroll to position [15, 0]
type input "Kid-K"
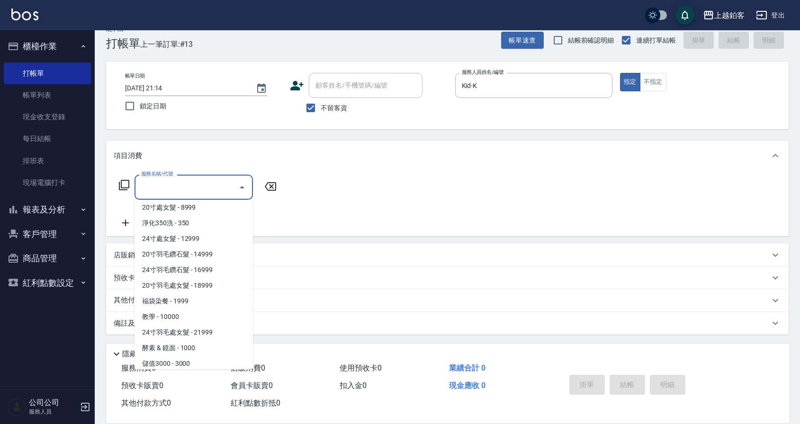
scroll to position [1035, 0]
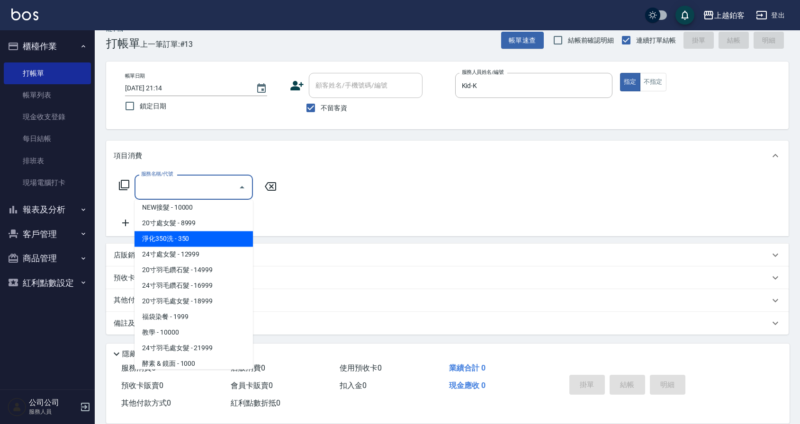
type input "淨化350洗(10020)"
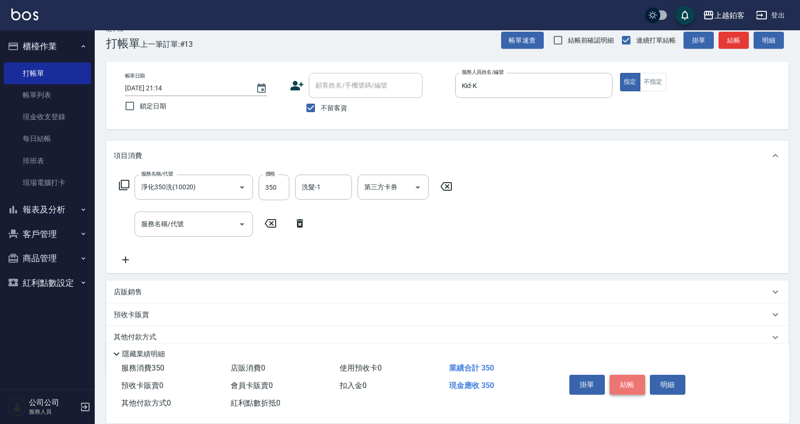
click at [638, 377] on button "結帳" at bounding box center [627, 385] width 36 height 20
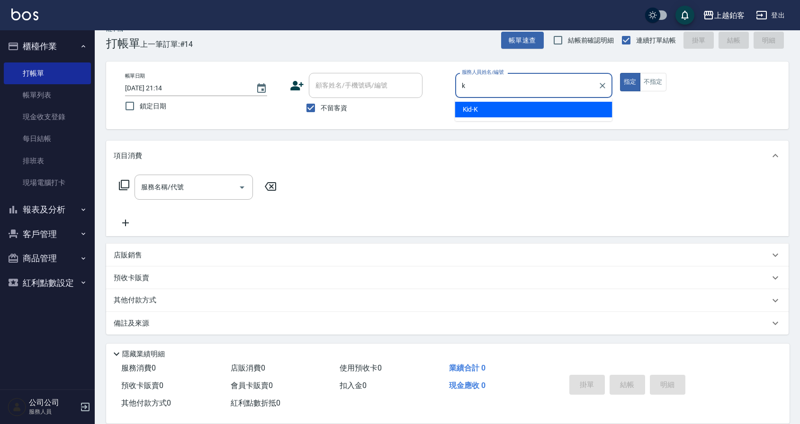
type input "Kid-K"
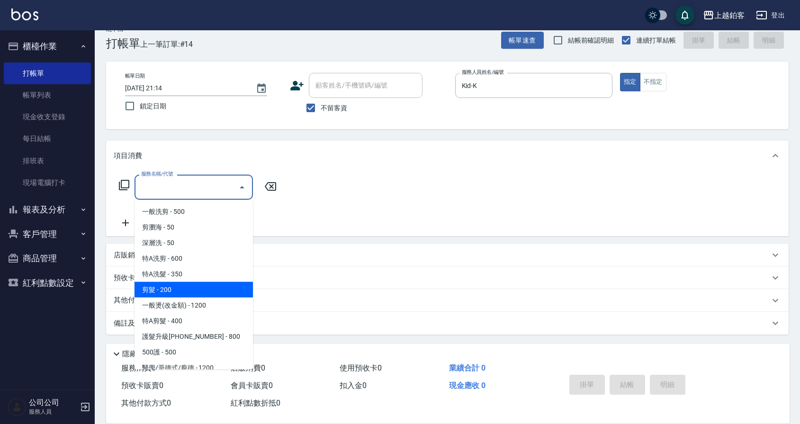
type input "剪髮(200)"
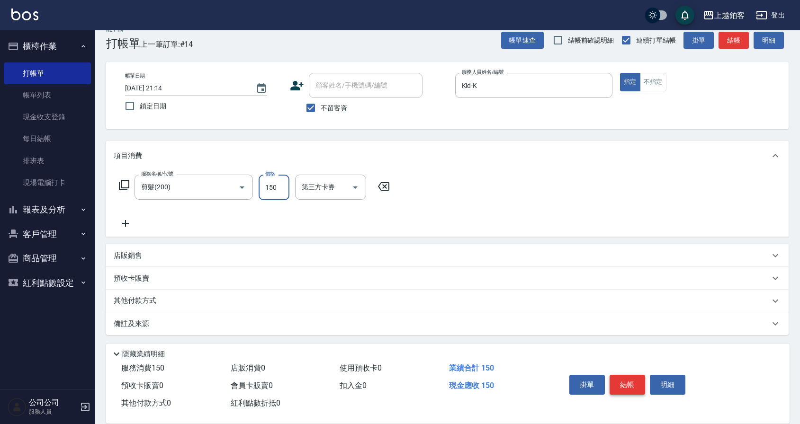
type input "150"
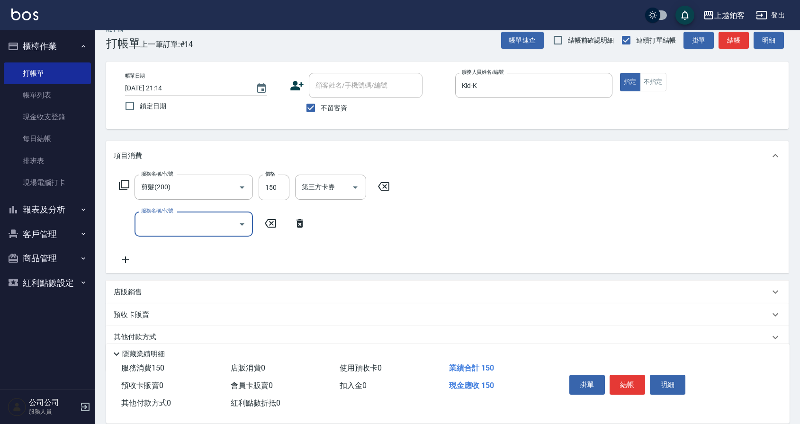
scroll to position [14, 0]
click at [636, 378] on button "結帳" at bounding box center [627, 385] width 36 height 20
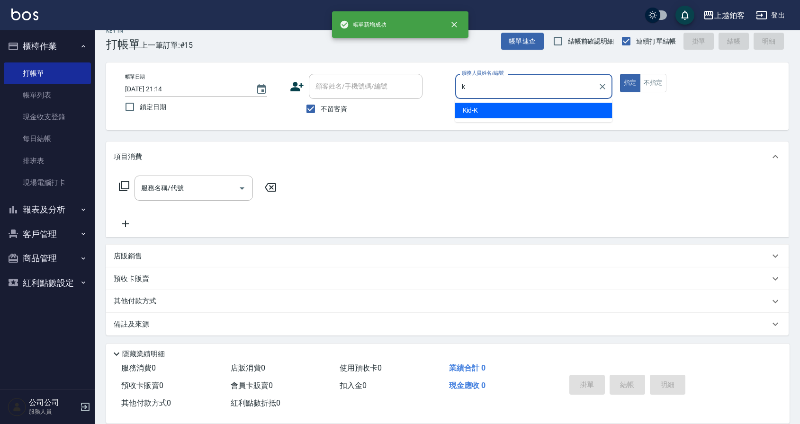
type input "Kid-K"
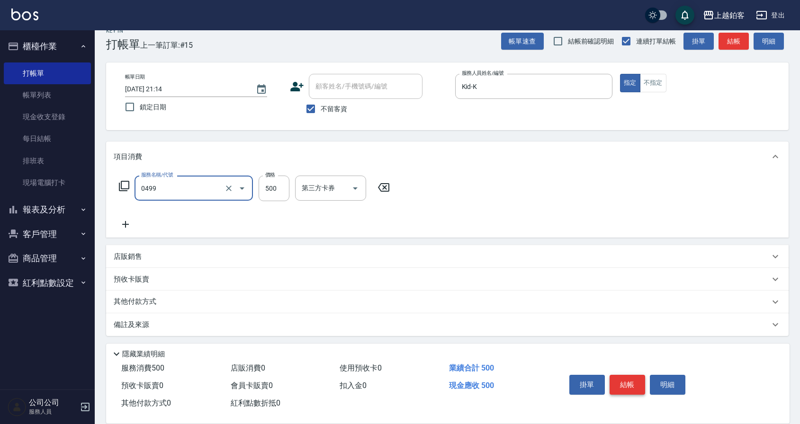
type input "去角質-499(0499)"
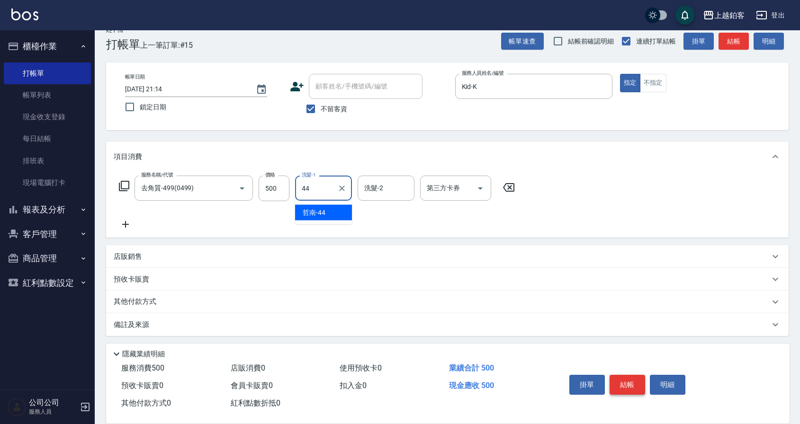
type input "哲南-44"
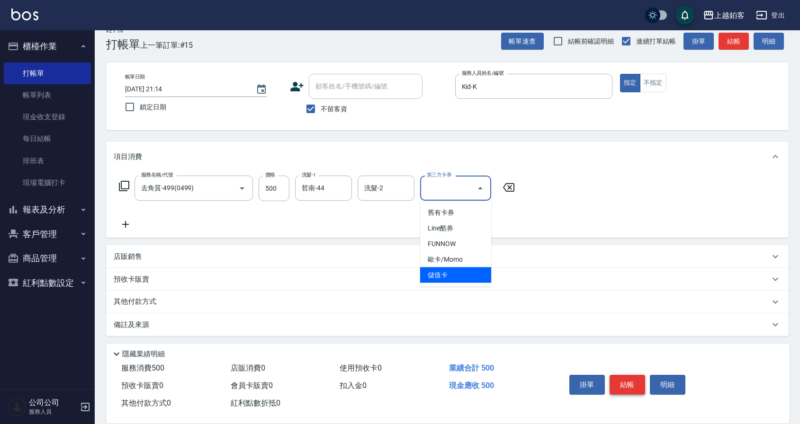
type input "儲值卡"
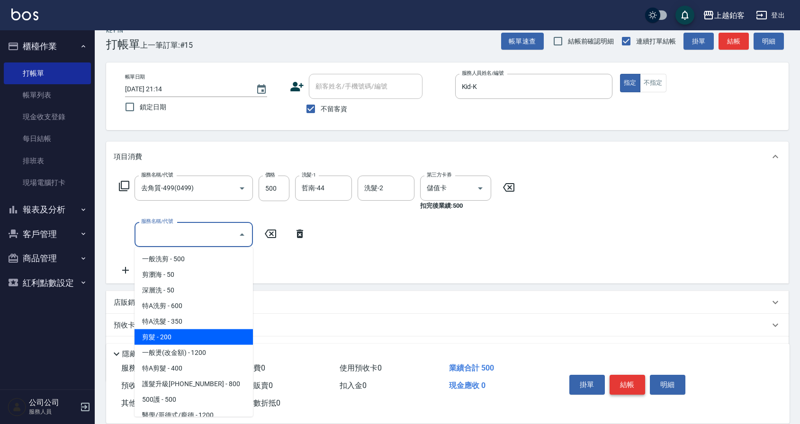
type input "剪髮(200)"
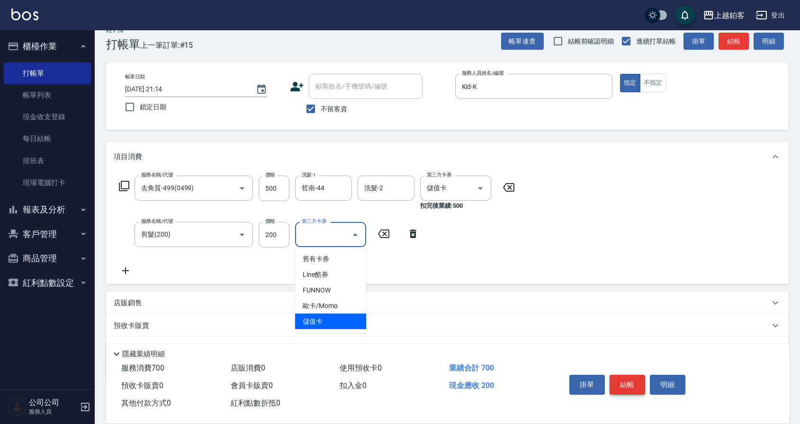
type input "儲值卡"
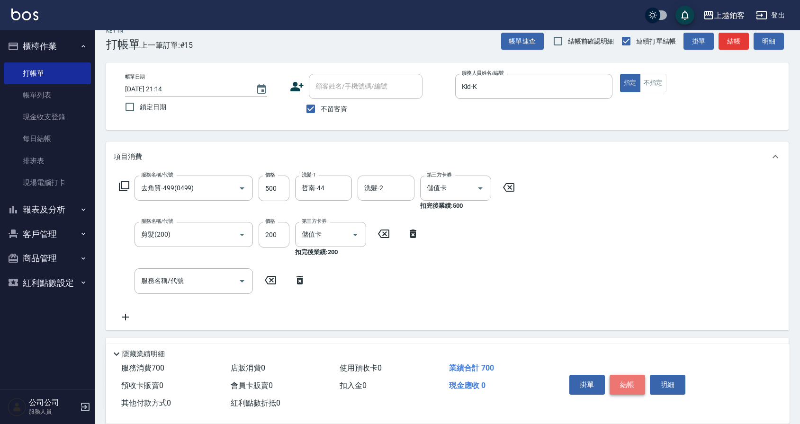
click at [613, 384] on button "結帳" at bounding box center [627, 385] width 36 height 20
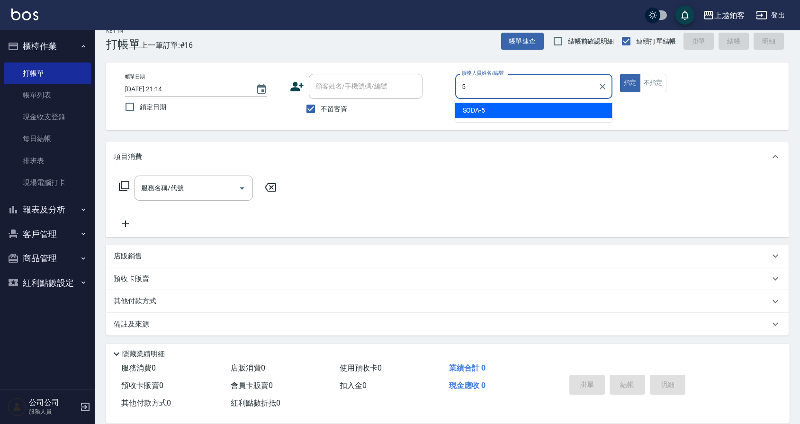
type input "SODA-5"
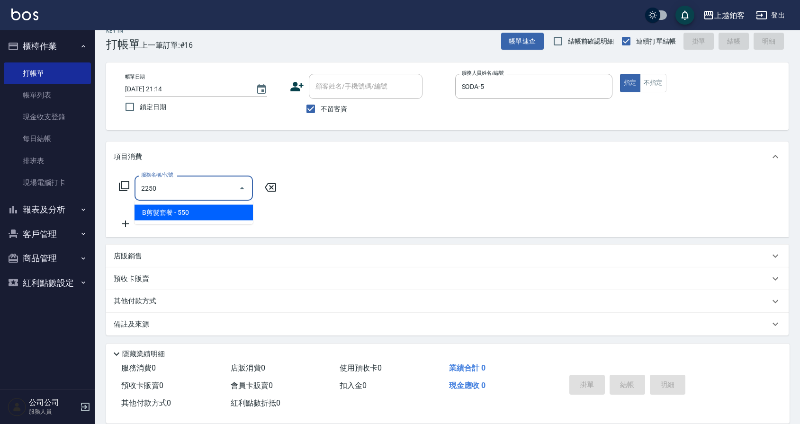
type input "B剪髮套餐(2250)"
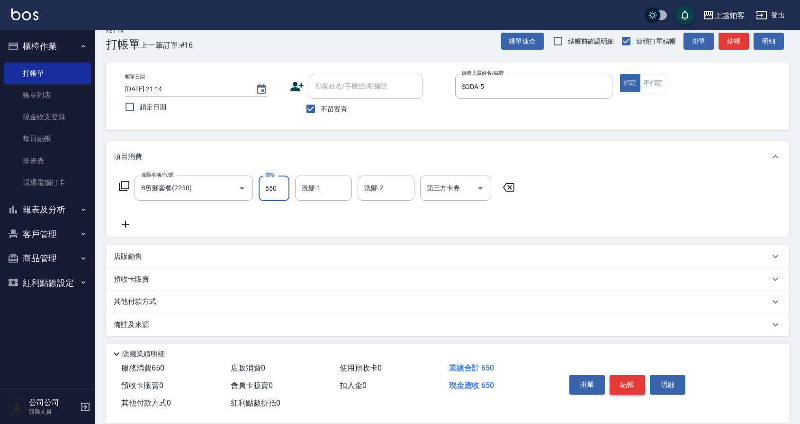
type input "650"
type input "哲南-44"
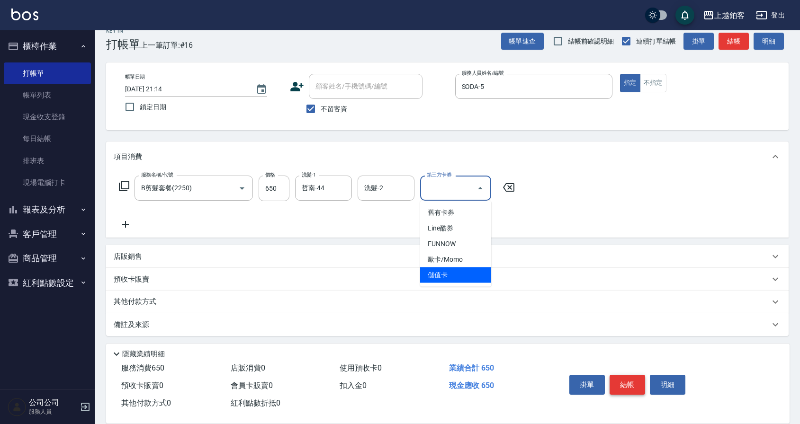
type input "儲值卡"
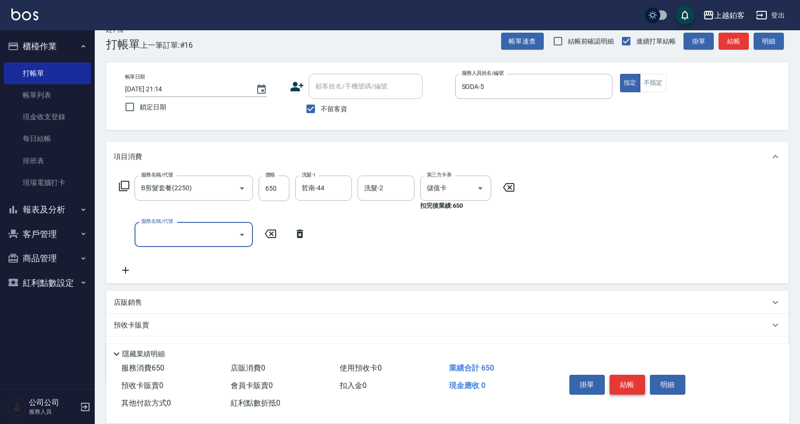
click at [621, 377] on button "結帳" at bounding box center [627, 385] width 36 height 20
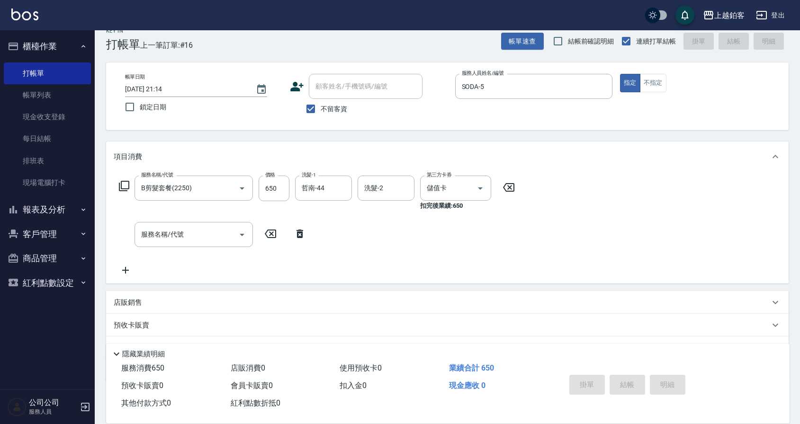
type input "2025/09/12 21:15"
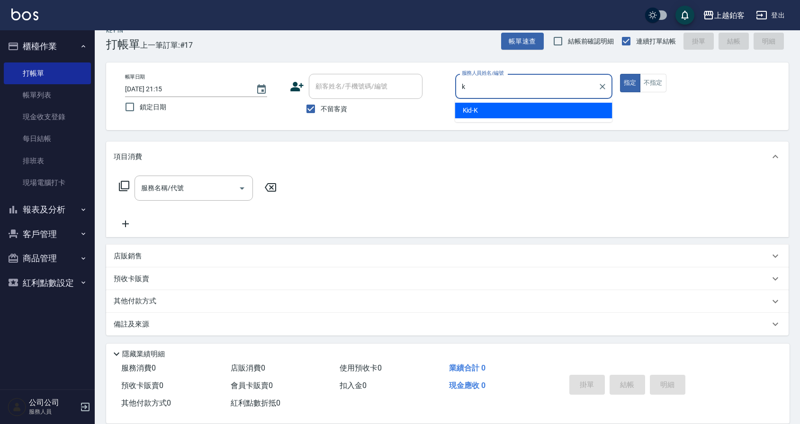
type input "Kid-K"
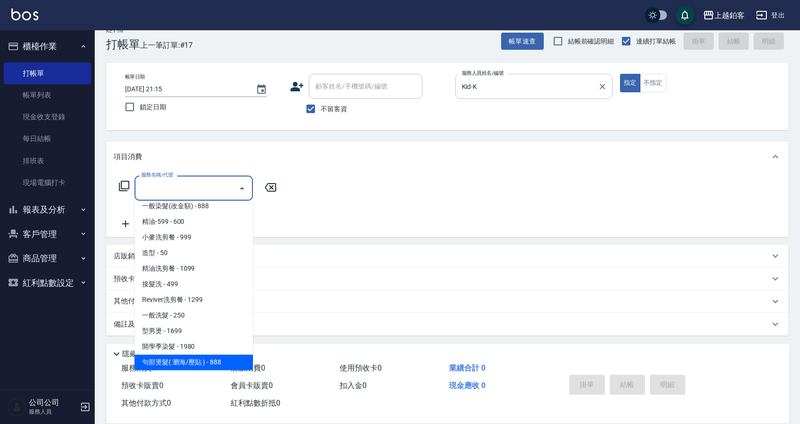
scroll to position [241, 0]
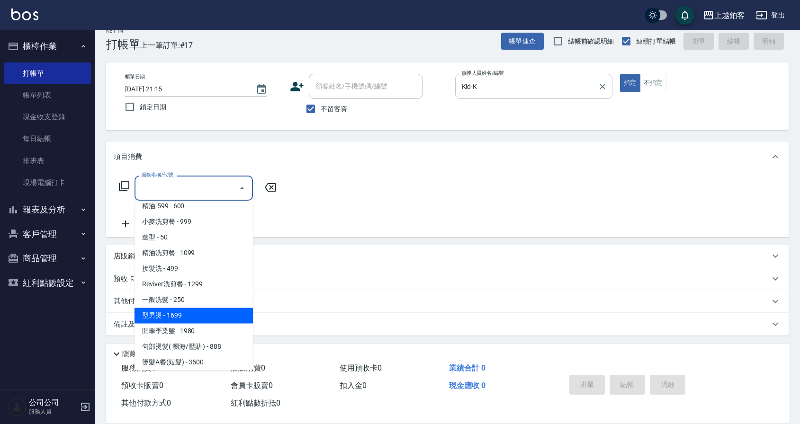
type input "型男燙(1699)"
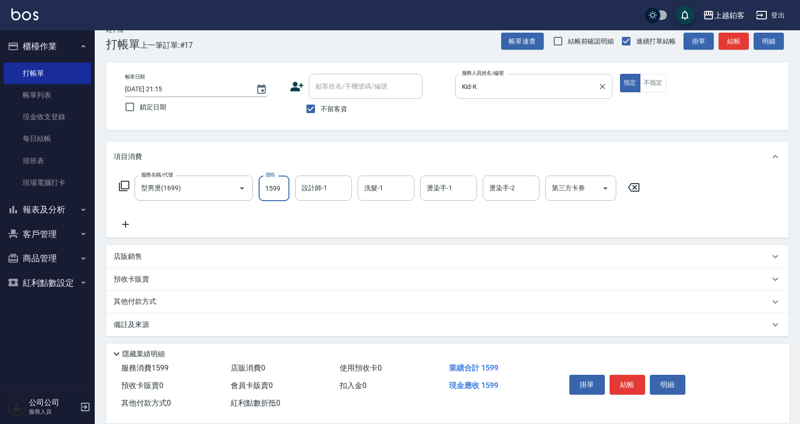
type input "1599"
type input "Kid-K"
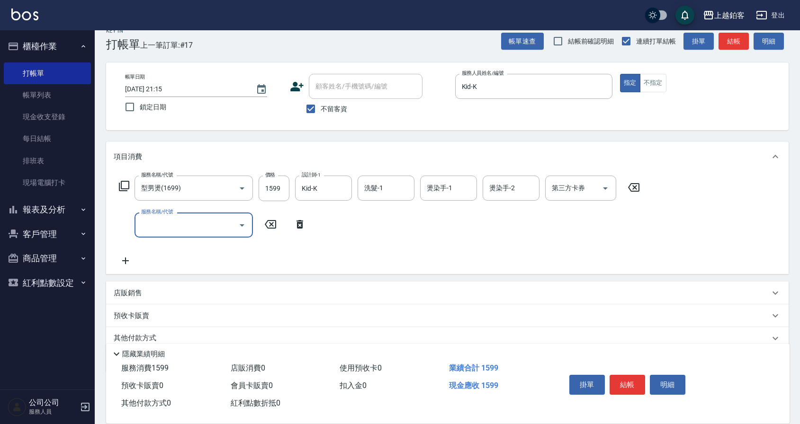
click at [142, 289] on div "店販銷售" at bounding box center [442, 293] width 656 height 10
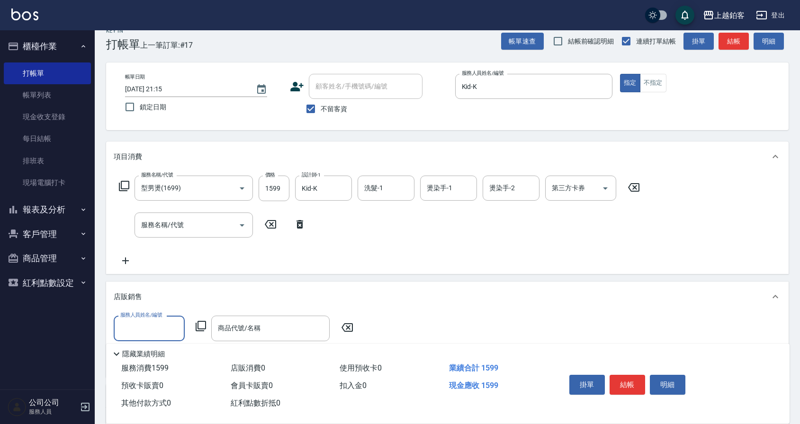
scroll to position [0, 0]
type input "Kid-K"
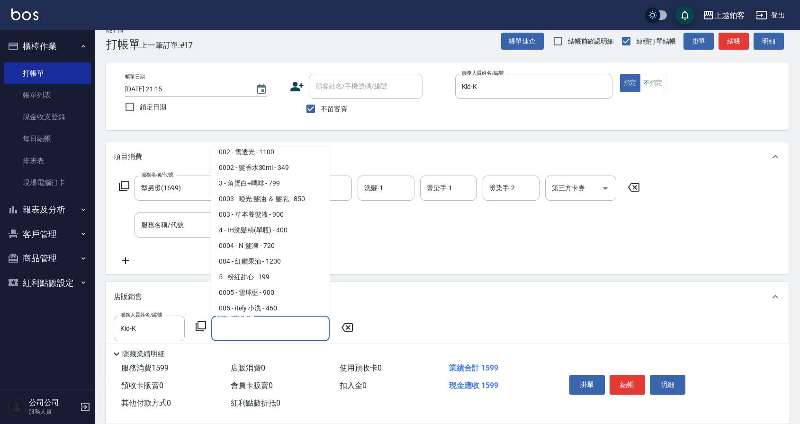
scroll to position [84, 0]
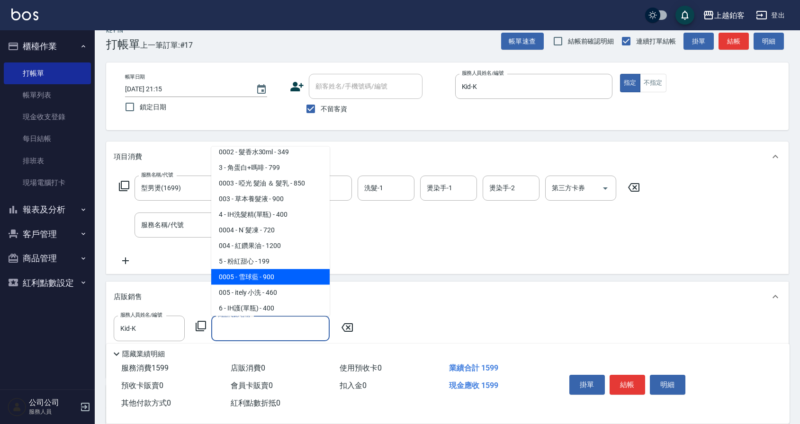
type input "雪球藍"
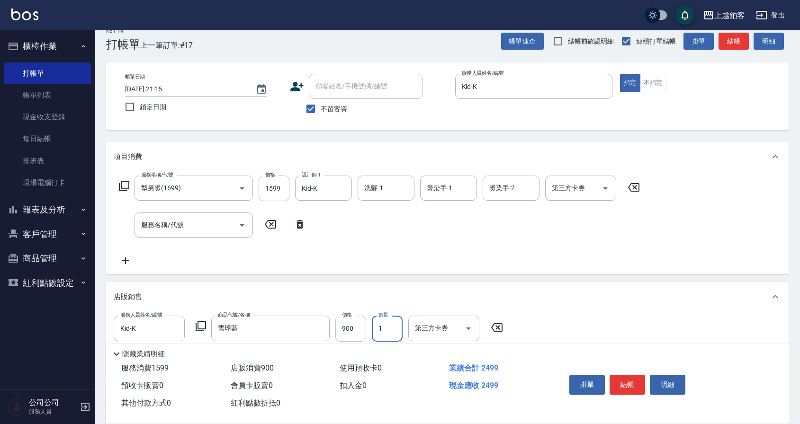
click at [354, 328] on input "900" at bounding box center [350, 329] width 31 height 26
type input "810"
click at [642, 381] on button "結帳" at bounding box center [627, 385] width 36 height 20
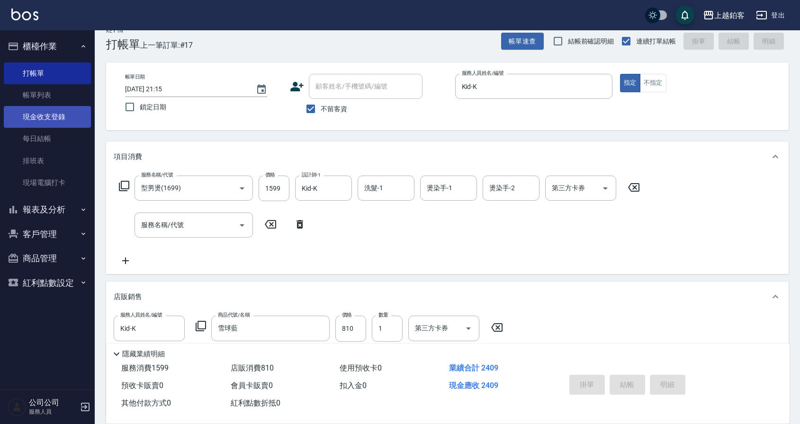
type input "2025/09/12 21:44"
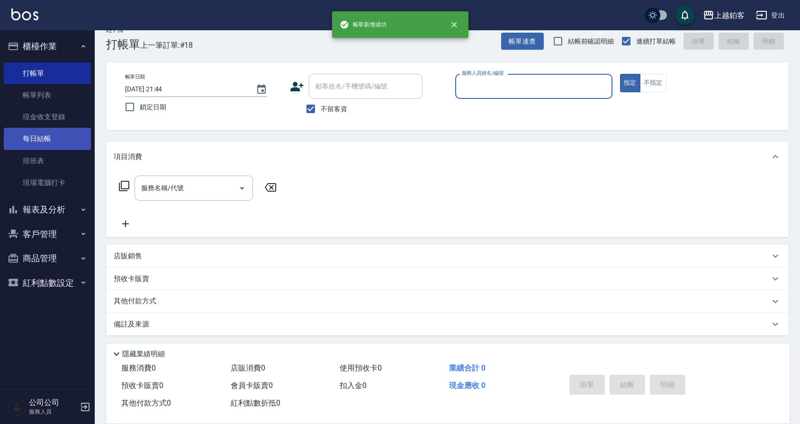
click at [56, 136] on link "每日結帳" at bounding box center [47, 139] width 87 height 22
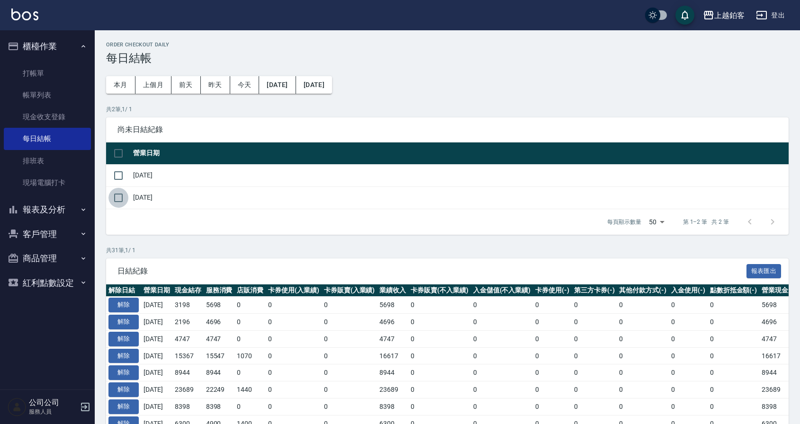
click at [124, 196] on input "checkbox" at bounding box center [118, 198] width 20 height 20
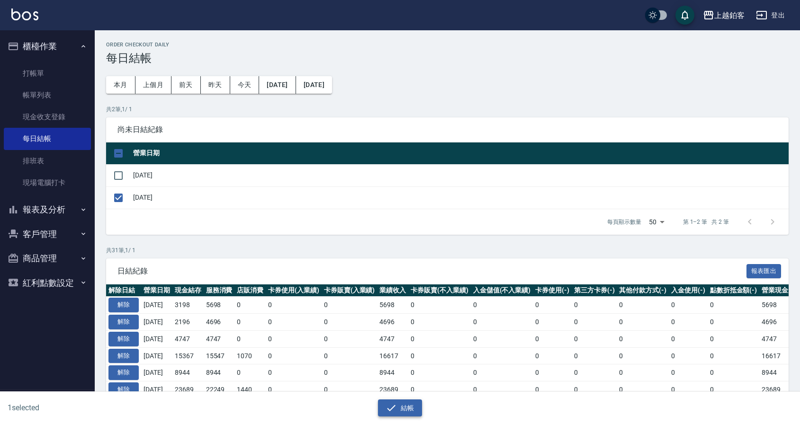
click at [392, 402] on button "結帳" at bounding box center [400, 409] width 44 height 18
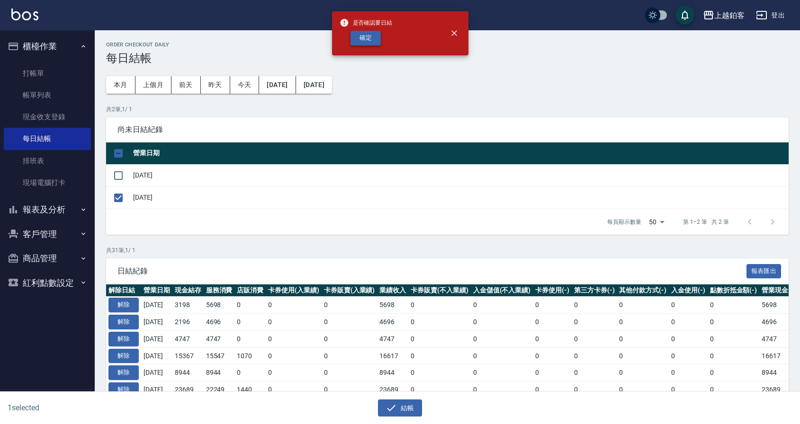
click at [373, 39] on button "確定" at bounding box center [365, 38] width 30 height 15
checkbox input "false"
